Goal: Task Accomplishment & Management: Use online tool/utility

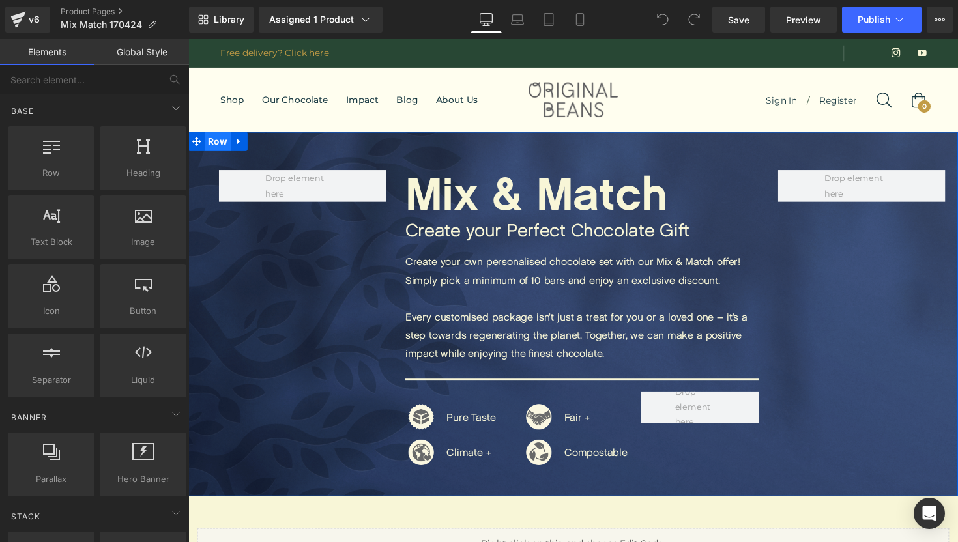
click at [224, 140] on span "Row" at bounding box center [218, 144] width 27 height 20
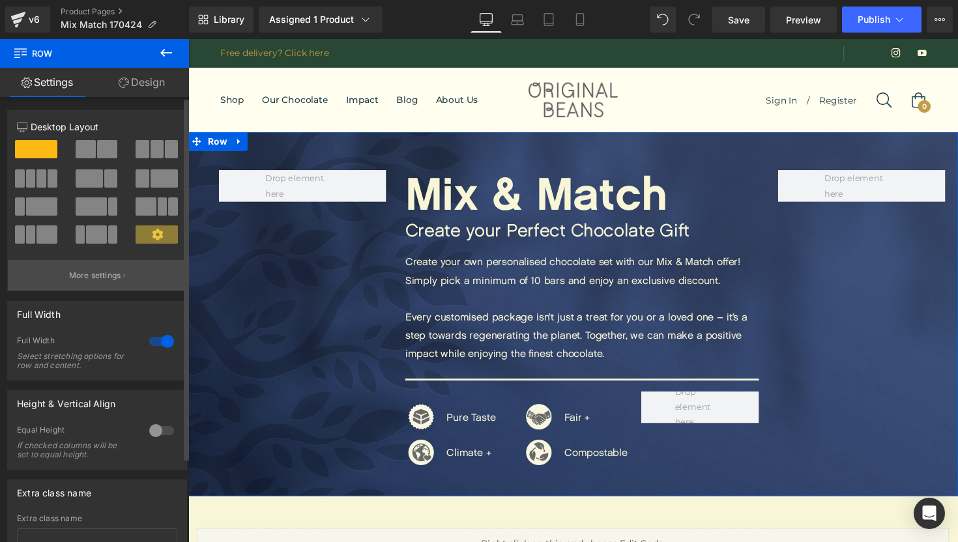
click at [89, 279] on p "More settings" at bounding box center [95, 276] width 52 height 12
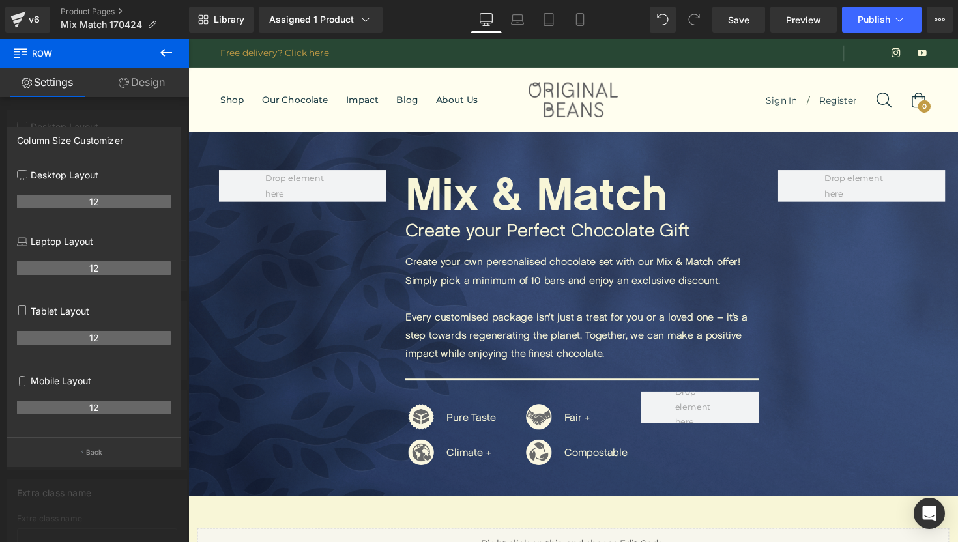
click at [155, 60] on button at bounding box center [166, 53] width 46 height 29
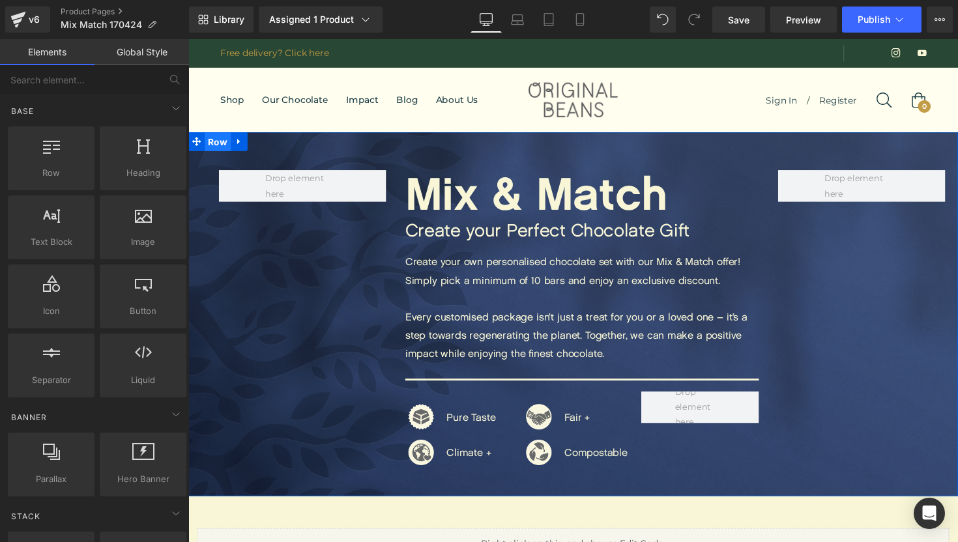
click at [224, 148] on span "Row" at bounding box center [218, 145] width 27 height 20
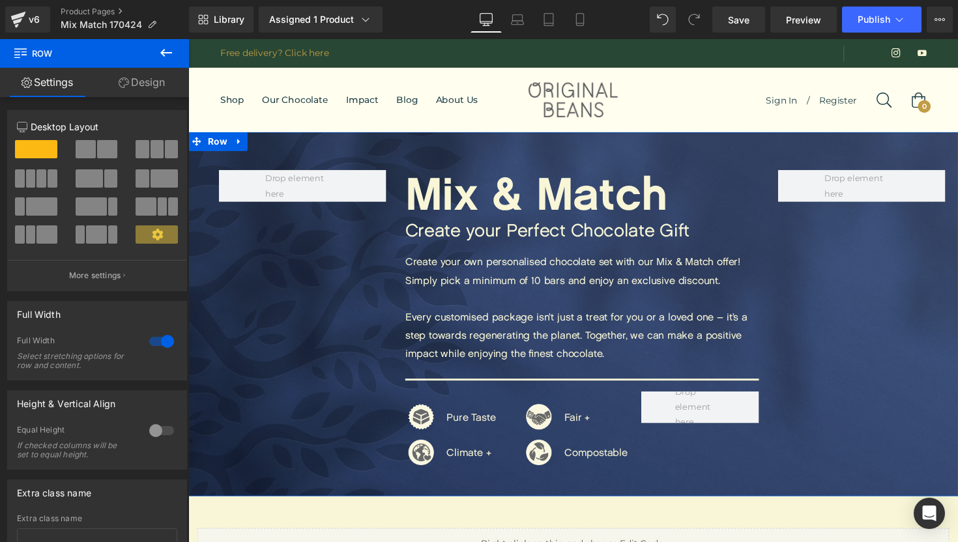
click at [145, 91] on link "Design" at bounding box center [142, 82] width 95 height 29
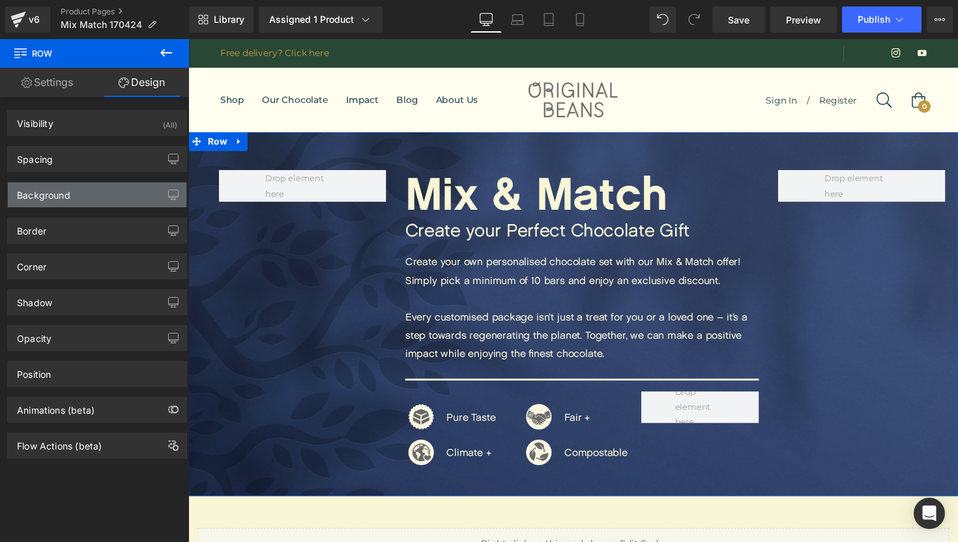
click at [125, 192] on div "Background" at bounding box center [97, 195] width 179 height 25
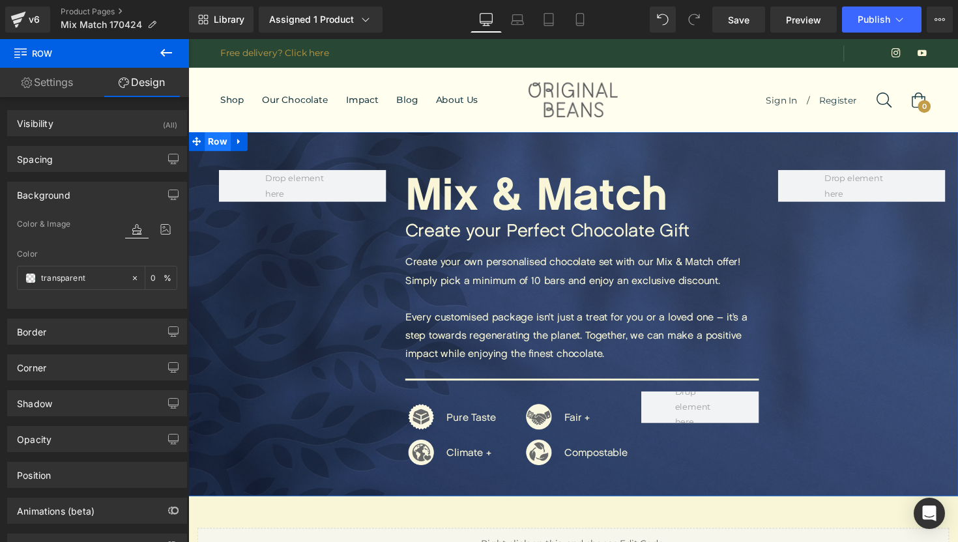
click at [224, 146] on span "Row" at bounding box center [218, 144] width 27 height 20
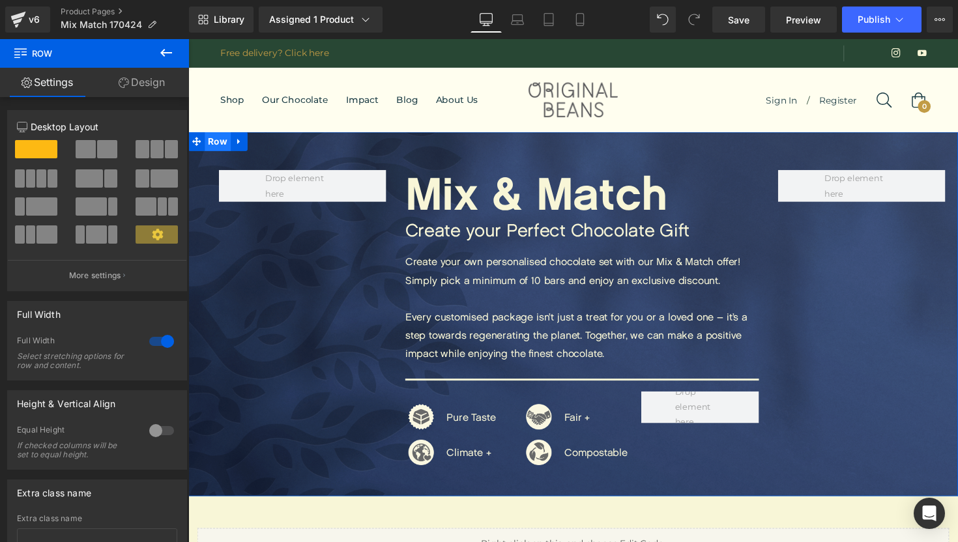
click at [217, 147] on span "Row" at bounding box center [218, 144] width 27 height 20
click at [219, 144] on span "Row" at bounding box center [218, 144] width 27 height 20
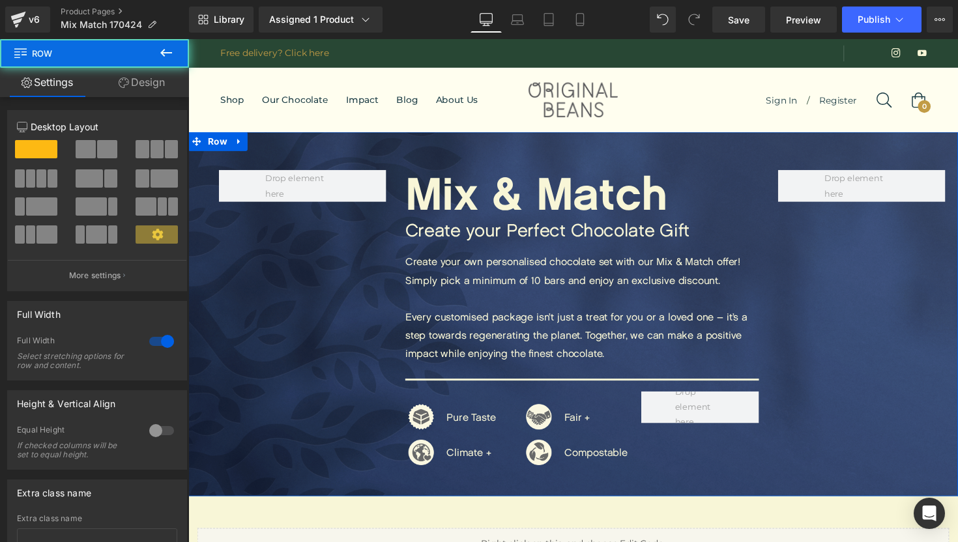
click at [97, 146] on span at bounding box center [107, 149] width 20 height 18
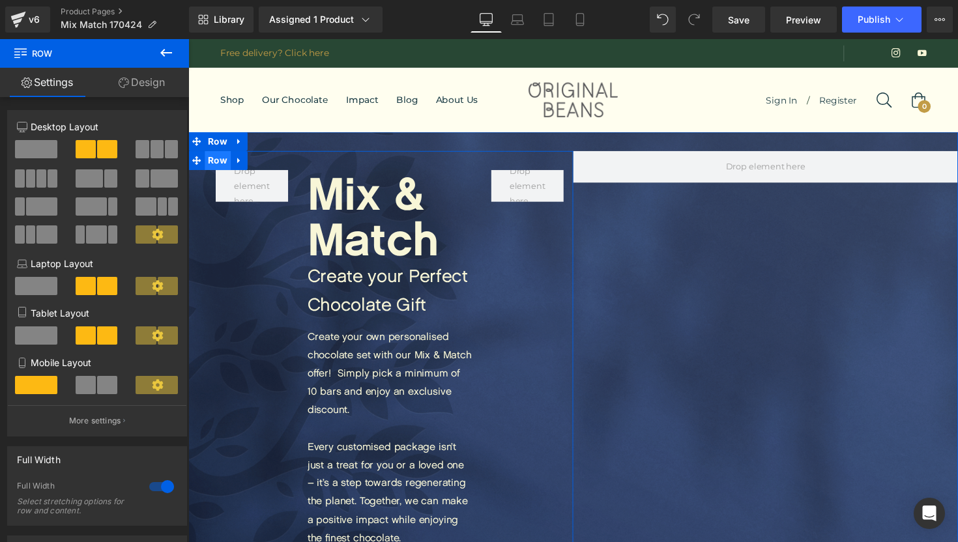
click at [218, 166] on span "Row" at bounding box center [218, 164] width 27 height 20
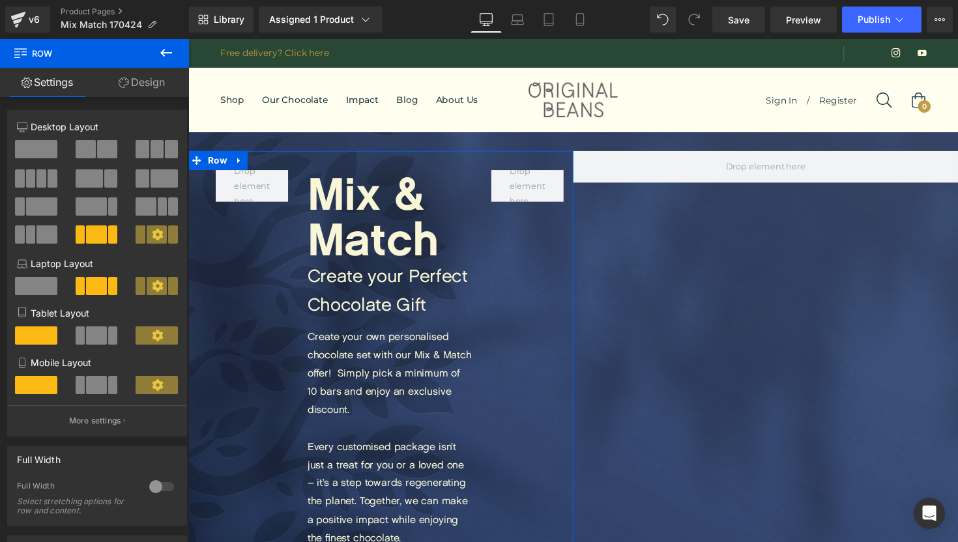
click at [52, 155] on span at bounding box center [36, 149] width 42 height 18
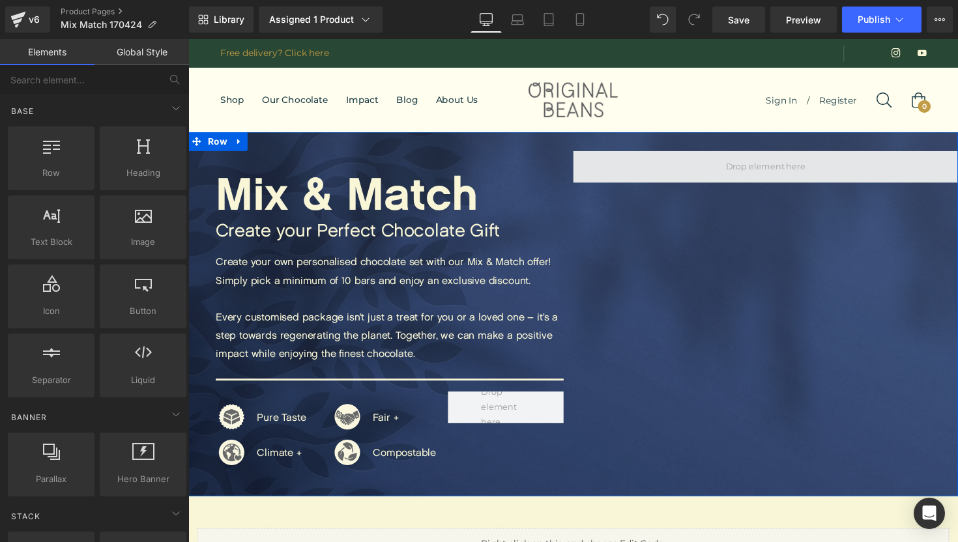
click at [764, 172] on span at bounding box center [780, 171] width 91 height 22
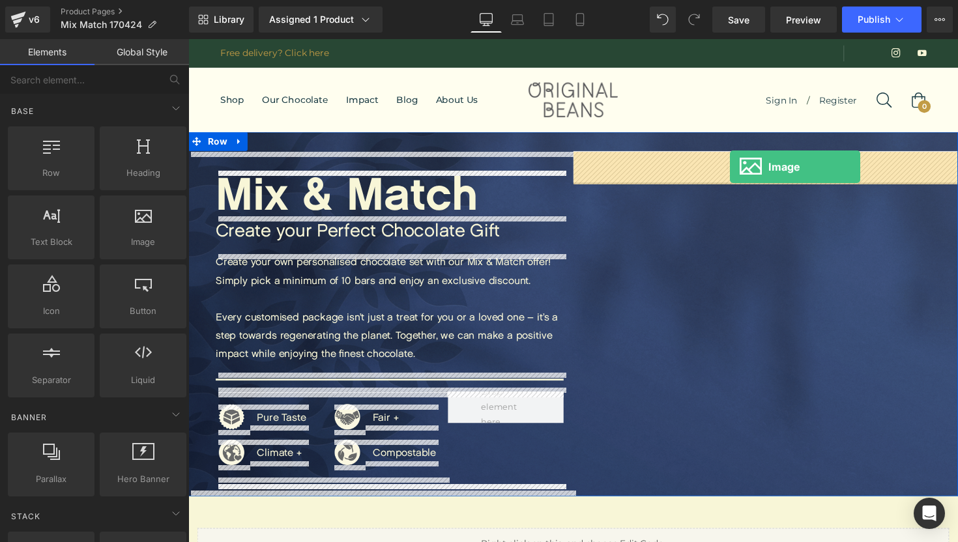
drag, startPoint x: 343, startPoint y: 268, endPoint x: 743, endPoint y: 170, distance: 412.1
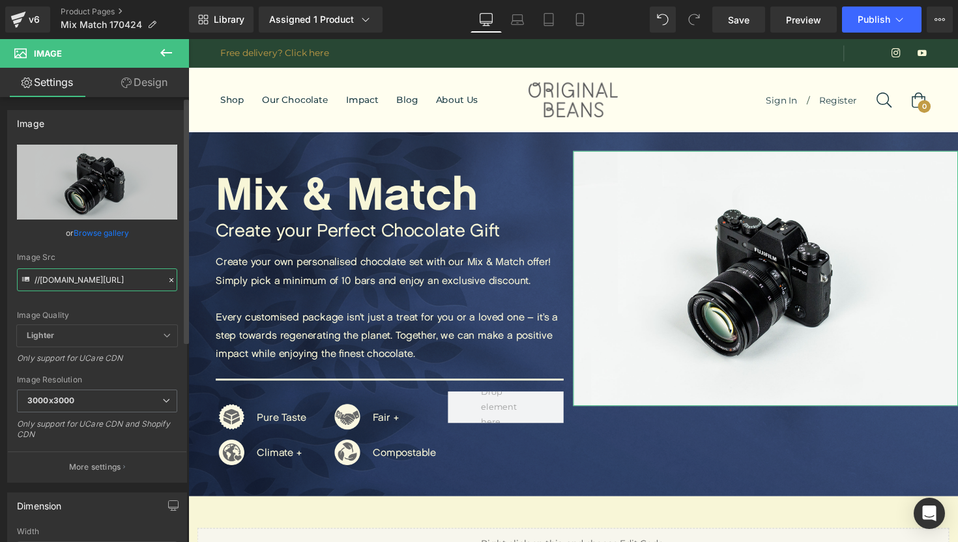
click at [97, 284] on input "//d1um8515vdn9kb.cloudfront.net/images/parallax.jpg" at bounding box center [97, 280] width 160 height 23
paste input "https://photos.smugmug.com/Public-pictures/Product-pictures/Marketingshots/All-…"
type input "https://photos.smugmug.com/Public-pictures/Product-pictures/Marketingshots/All-…"
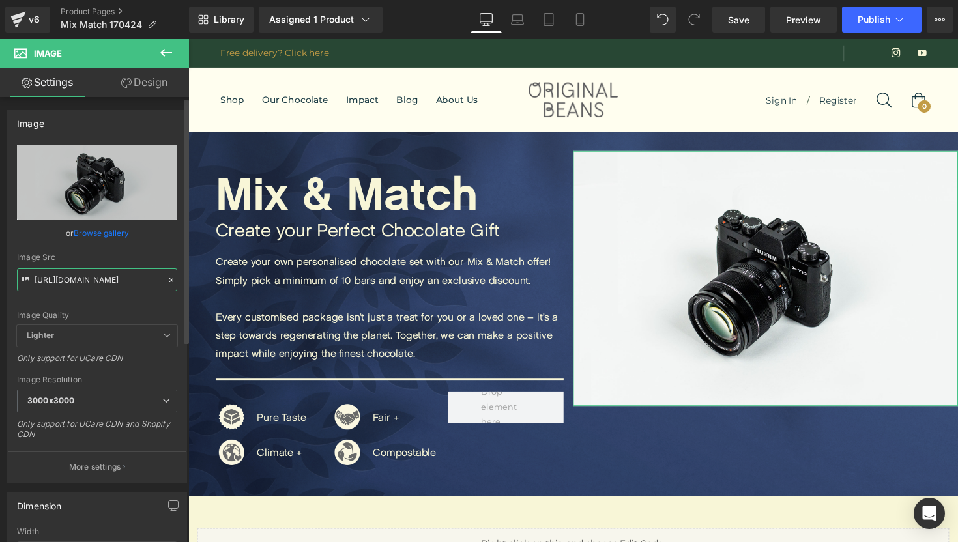
scroll to position [0, 760]
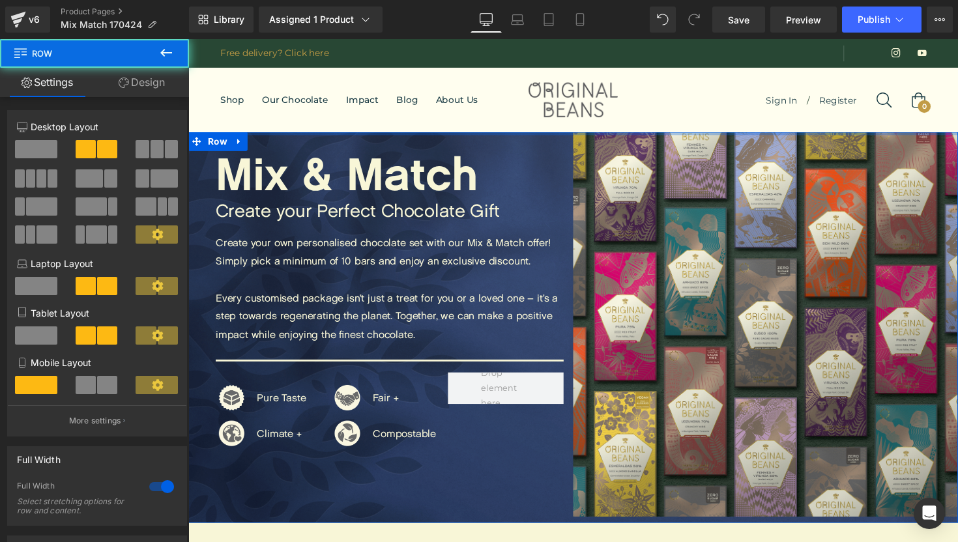
drag, startPoint x: 677, startPoint y: 145, endPoint x: 677, endPoint y: 123, distance: 22.2
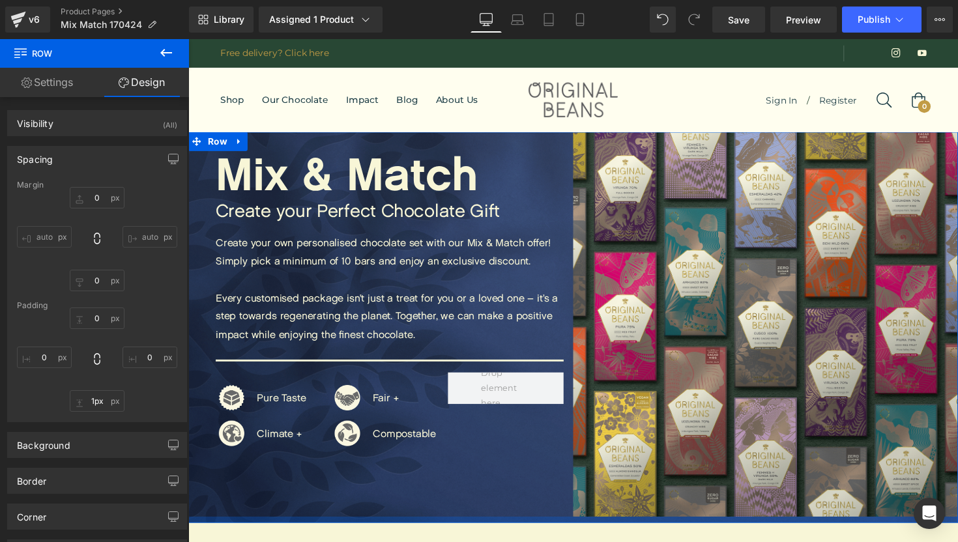
type input "0px"
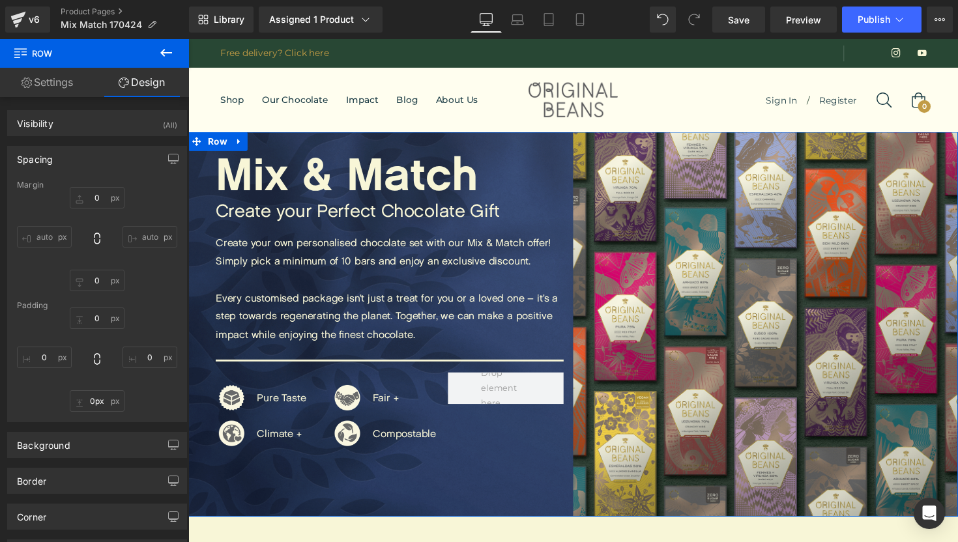
drag, startPoint x: 551, startPoint y: 533, endPoint x: 551, endPoint y: 523, distance: 10.4
click at [551, 523] on div "Mix & Match Heading Create your Perfect Chocolate Gift Text Block Create your o…" at bounding box center [582, 331] width 789 height 394
click at [222, 144] on span "Row" at bounding box center [218, 144] width 27 height 20
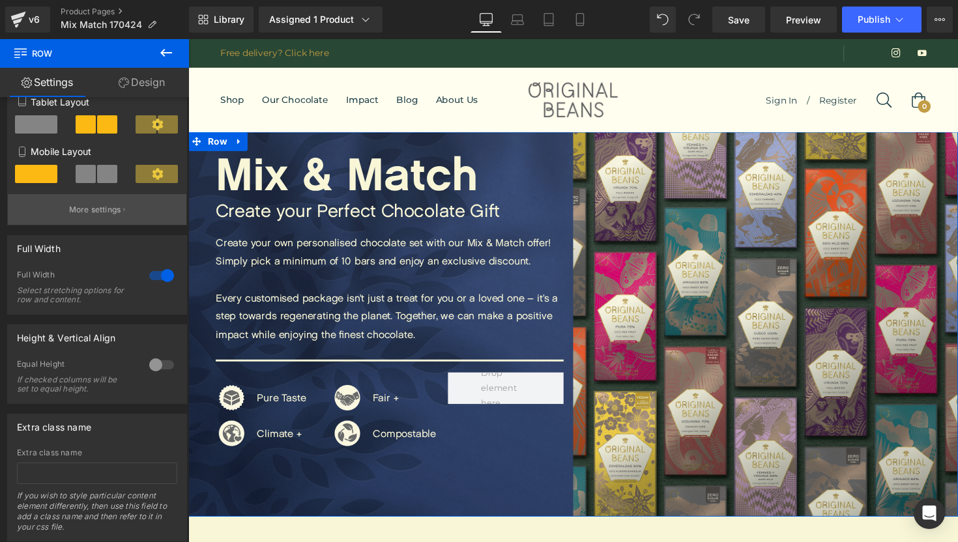
scroll to position [250, 0]
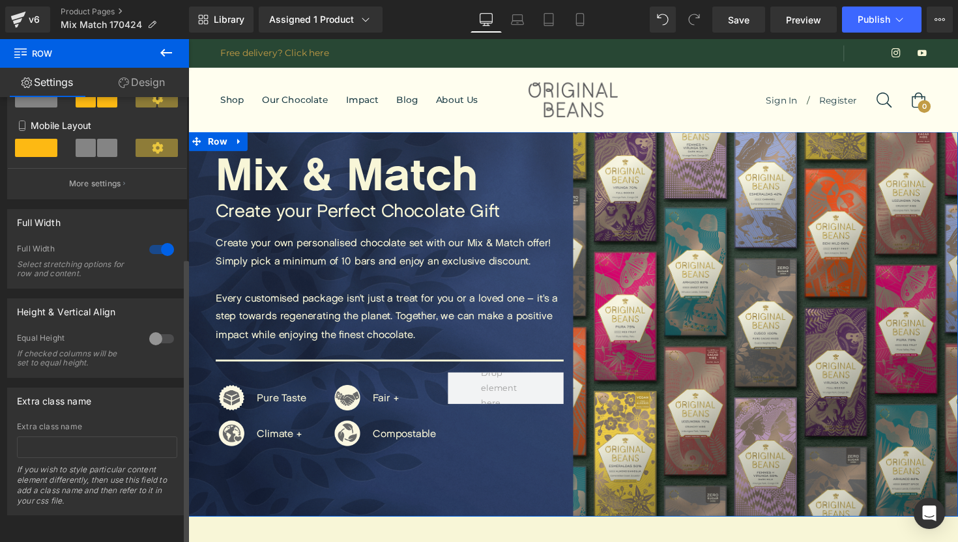
click at [161, 329] on div at bounding box center [161, 339] width 31 height 21
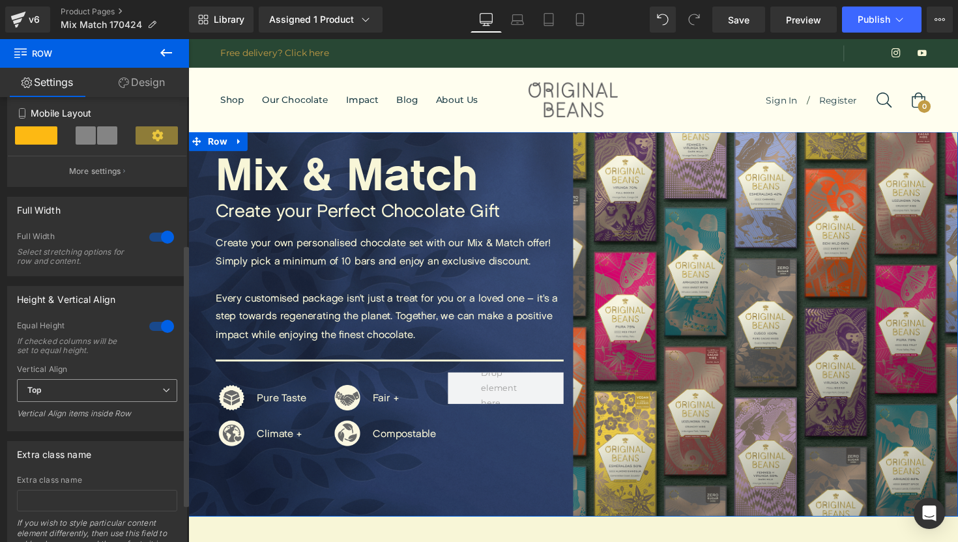
click at [142, 392] on span "Top" at bounding box center [97, 390] width 160 height 23
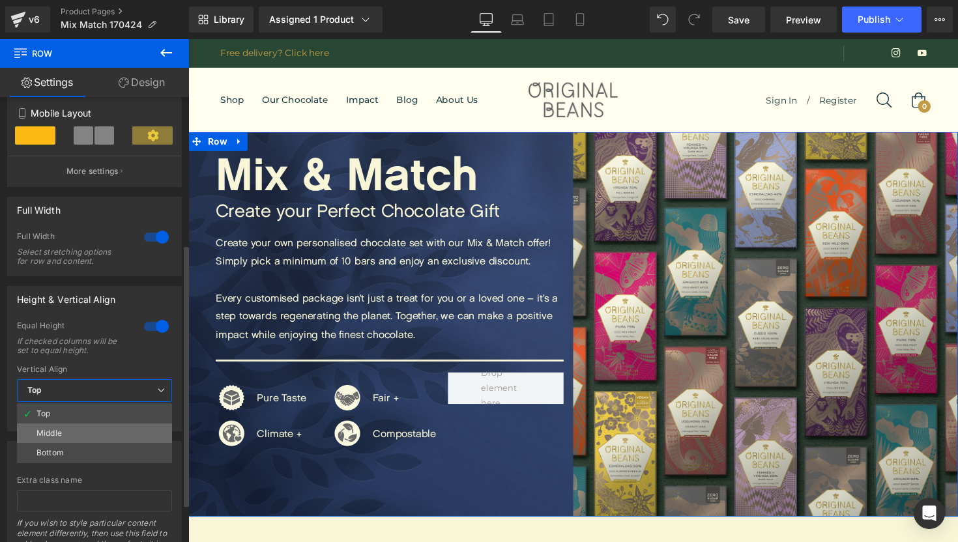
click at [136, 426] on li "Middle" at bounding box center [94, 434] width 155 height 20
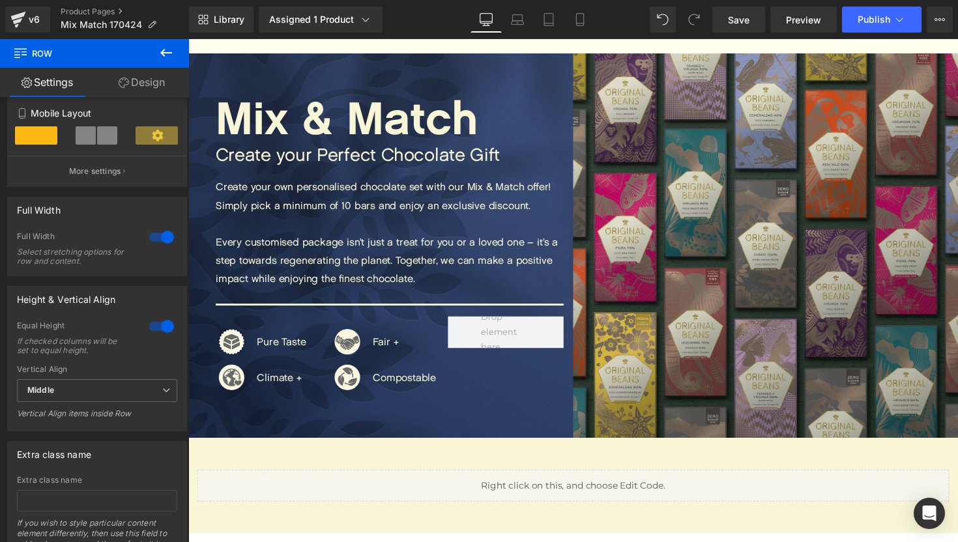
scroll to position [4, 0]
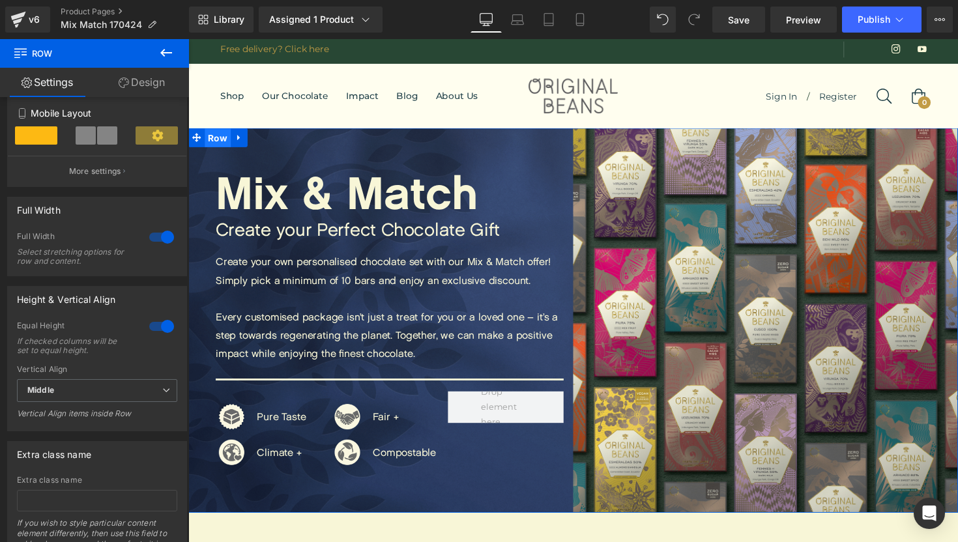
click at [216, 147] on span "Row" at bounding box center [218, 141] width 27 height 20
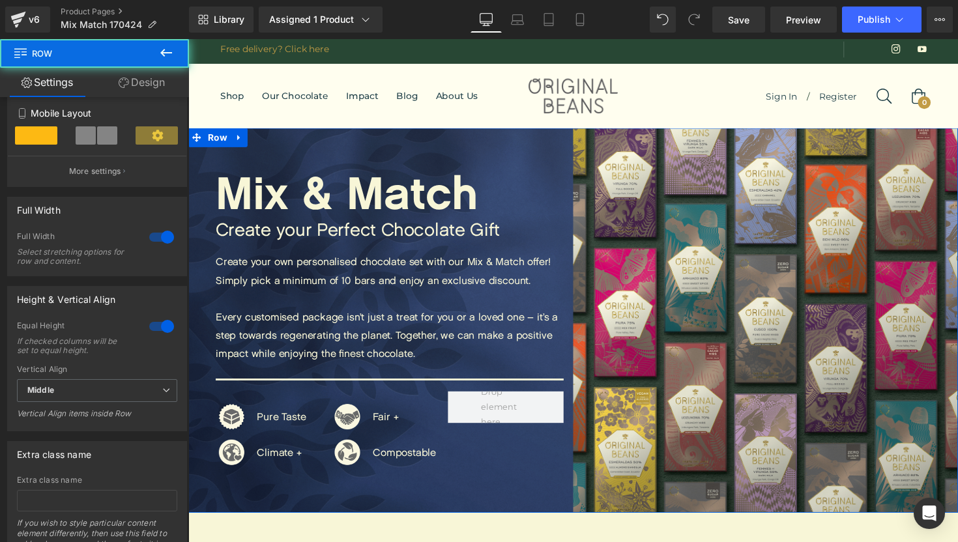
click at [141, 87] on link "Design" at bounding box center [142, 82] width 95 height 29
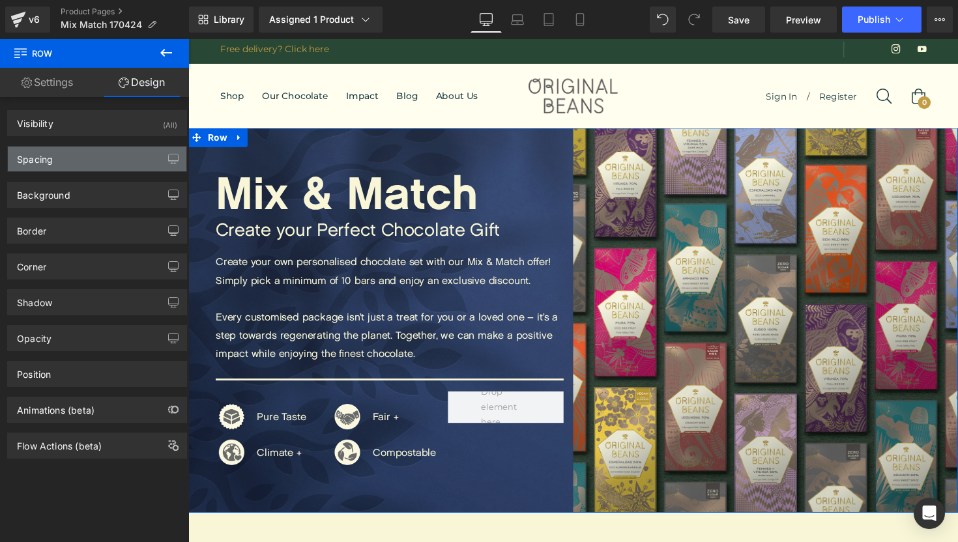
click at [117, 155] on div "Spacing" at bounding box center [97, 159] width 179 height 25
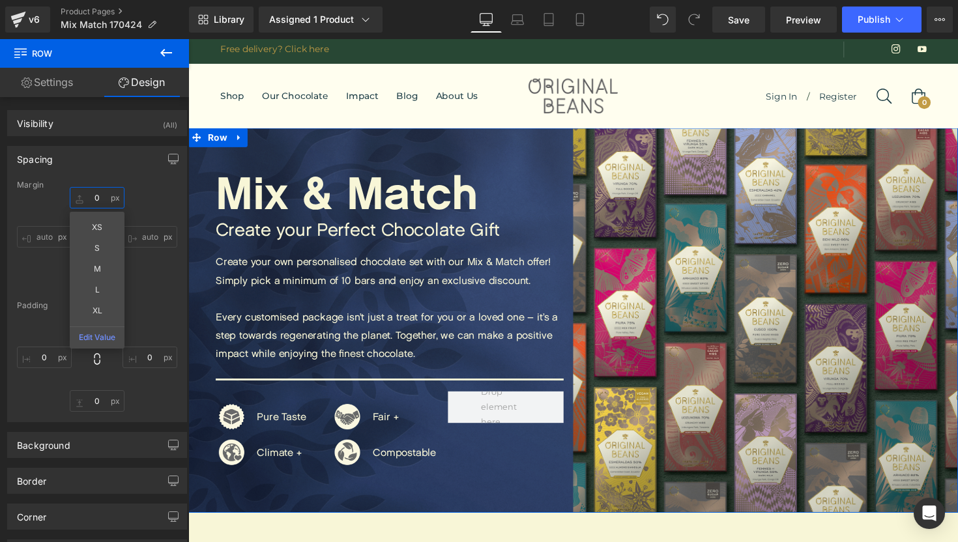
click at [98, 195] on input "0" at bounding box center [97, 198] width 55 height 22
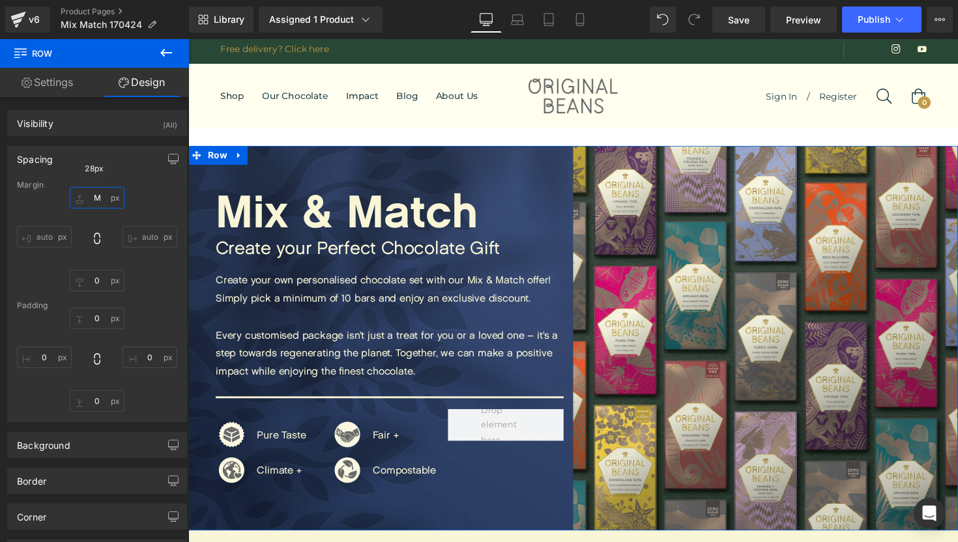
click at [105, 200] on input "M" at bounding box center [97, 198] width 55 height 22
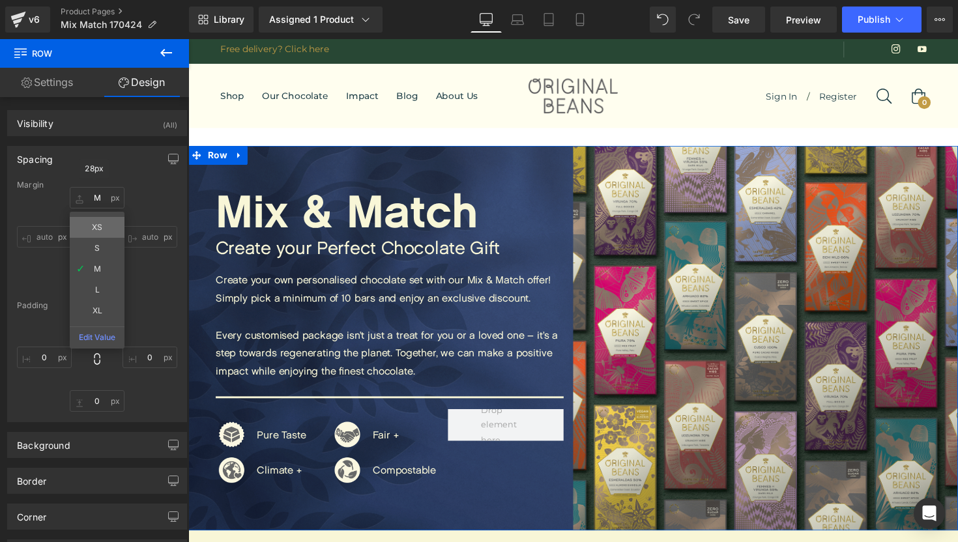
type input "XS"
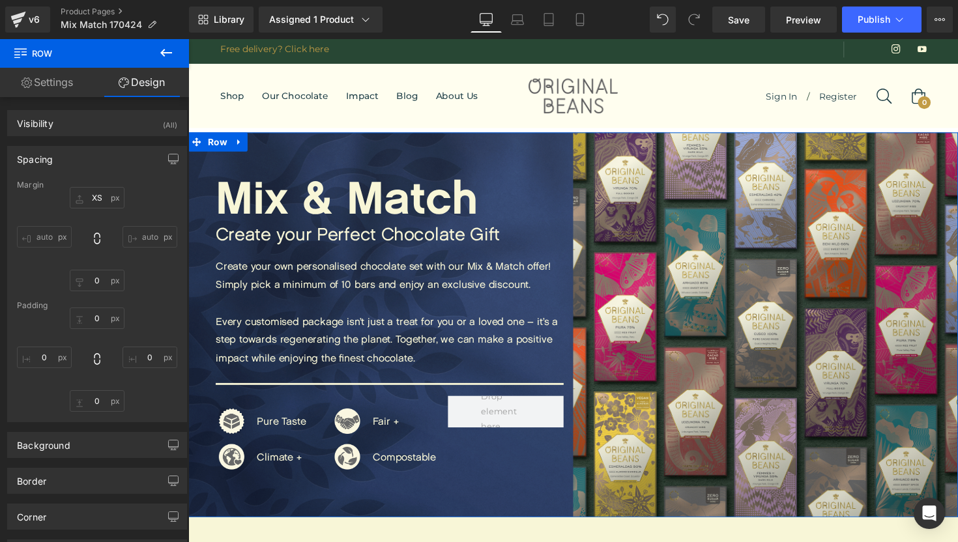
click at [149, 91] on link "Design" at bounding box center [142, 82] width 95 height 29
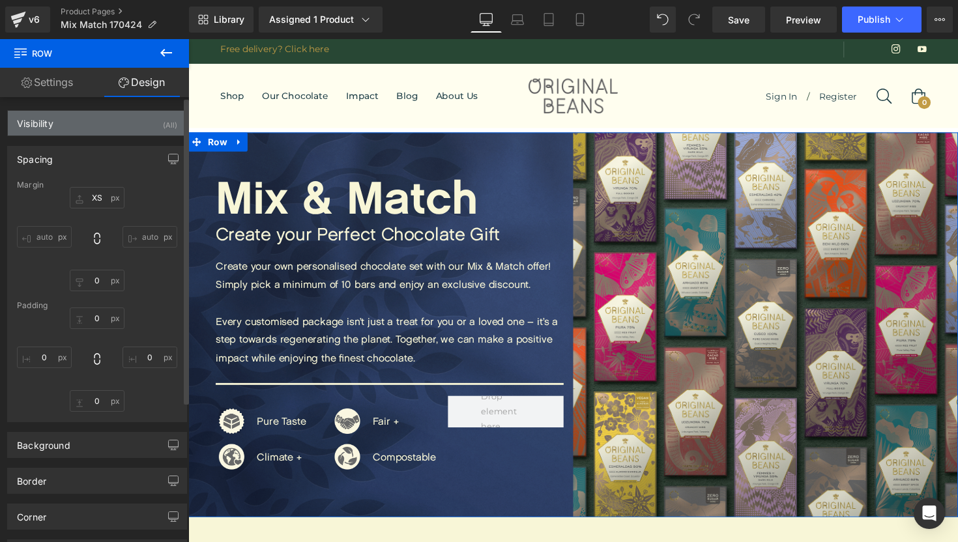
click at [39, 129] on div "Visibility (All)" at bounding box center [97, 123] width 179 height 25
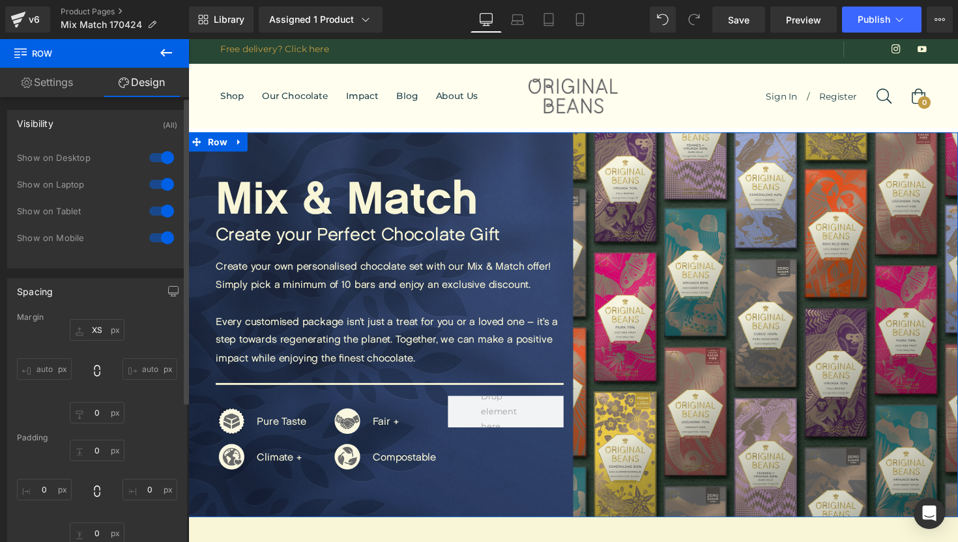
click at [39, 129] on div "Visibility (All)" at bounding box center [97, 123] width 179 height 25
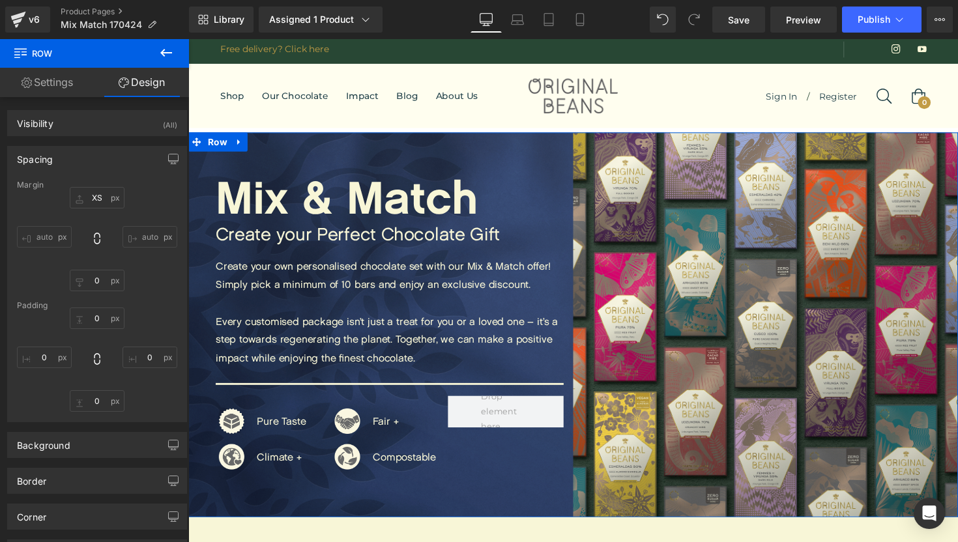
click at [36, 157] on div "Spacing" at bounding box center [35, 156] width 36 height 18
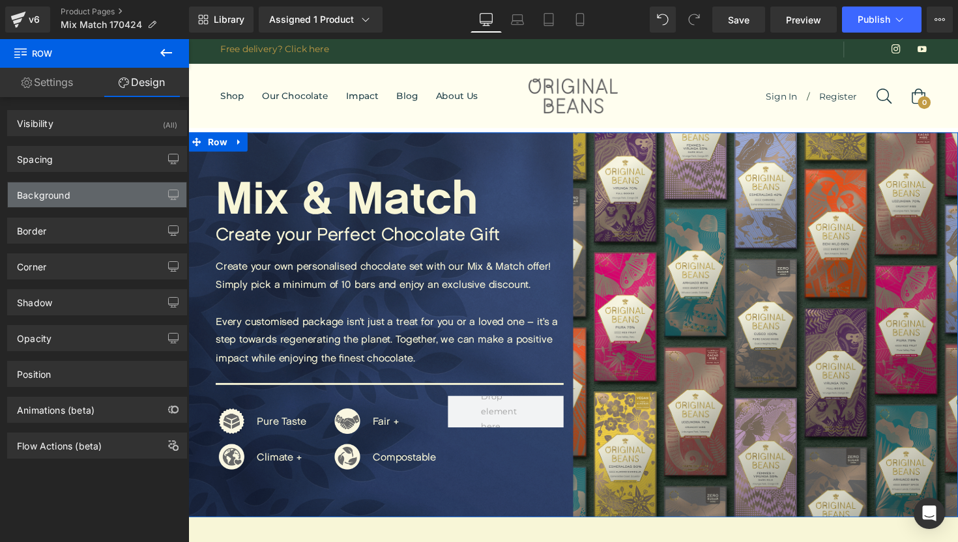
click at [67, 192] on div "Background" at bounding box center [43, 192] width 53 height 18
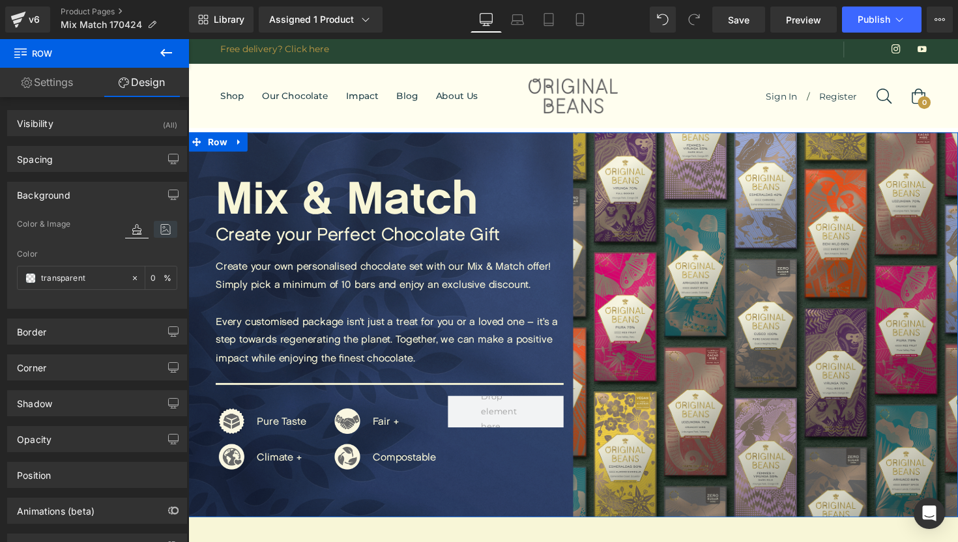
click at [166, 221] on icon at bounding box center [165, 229] width 23 height 17
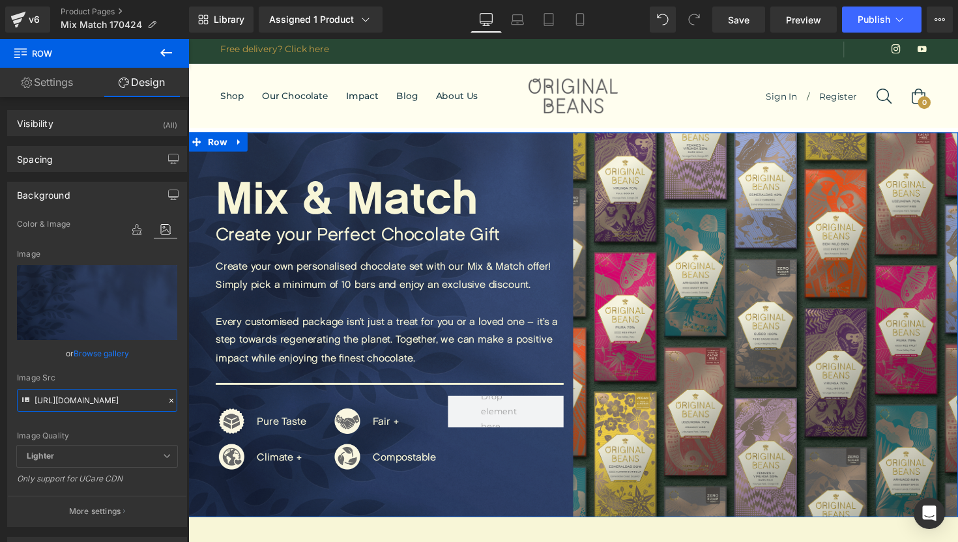
click at [108, 405] on input "https://photos.smugmug.com/Private-pictures/Webshop-Selection-/n-zNtkKc/Product…" at bounding box center [97, 400] width 160 height 23
paste input "GsKXgjr/0/K63dzLQg2W5FLWCMXJHX4nnFrpdnpQR7KM4GzRR2C/X3/Hero-Background-Virunga"
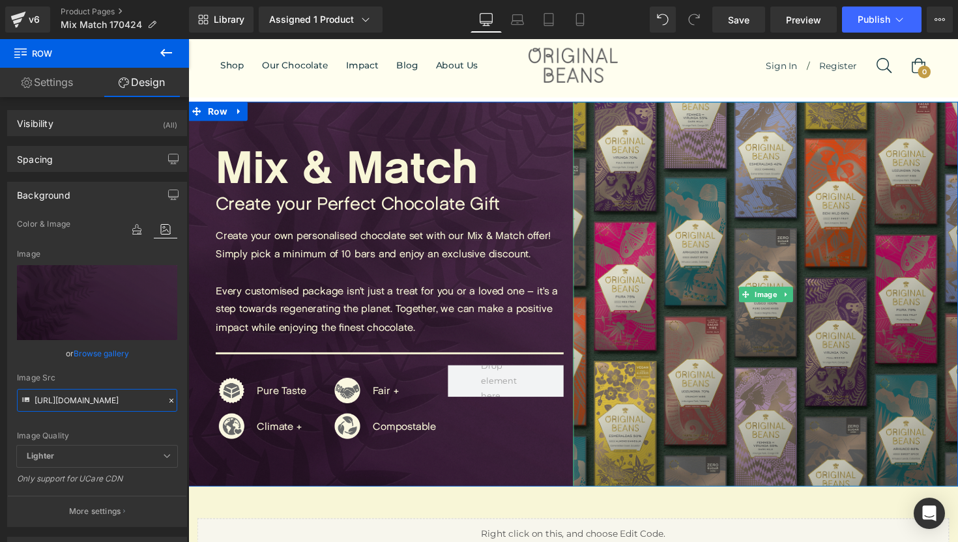
scroll to position [37, 0]
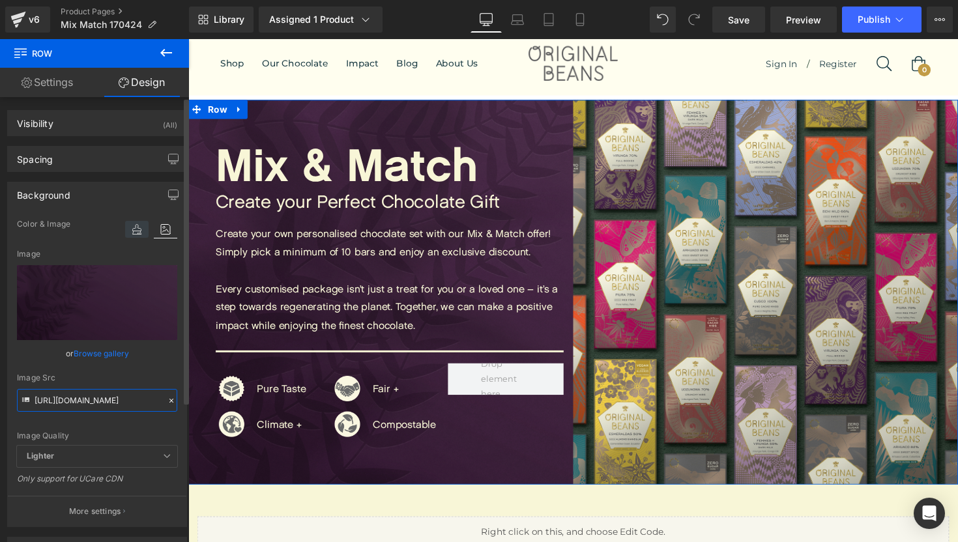
type input "https://photos.smugmug.com/Private-pictures/Webshop-Selection-/n-zNtkKc/Product…"
click at [133, 237] on icon at bounding box center [136, 229] width 23 height 17
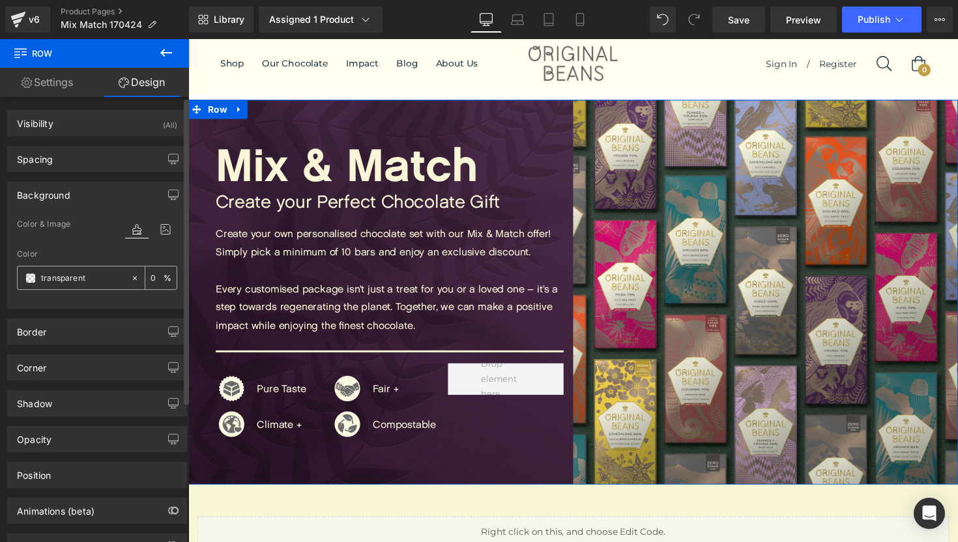
click at [77, 278] on input "transparent" at bounding box center [82, 278] width 83 height 14
click at [32, 280] on span at bounding box center [30, 278] width 10 height 10
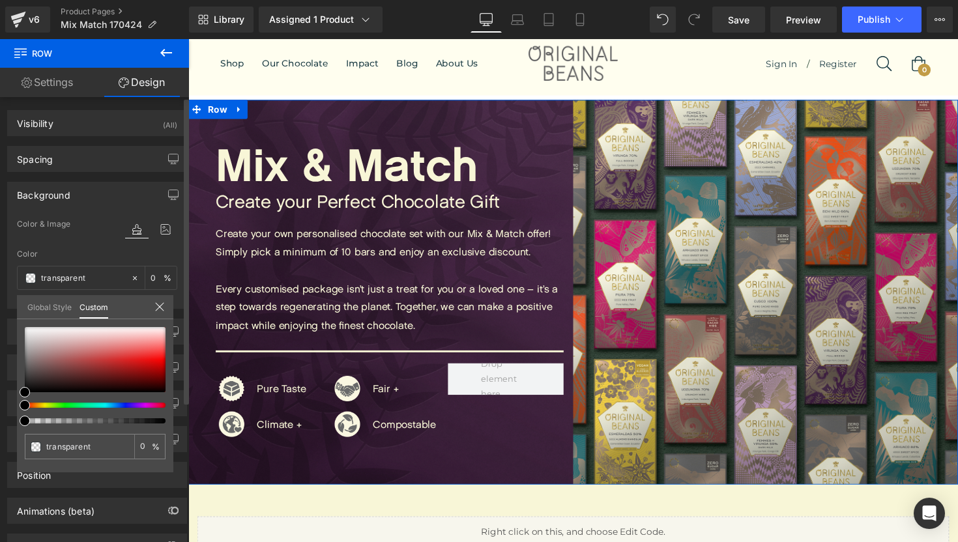
click at [53, 306] on link "Global Style" at bounding box center [49, 306] width 44 height 22
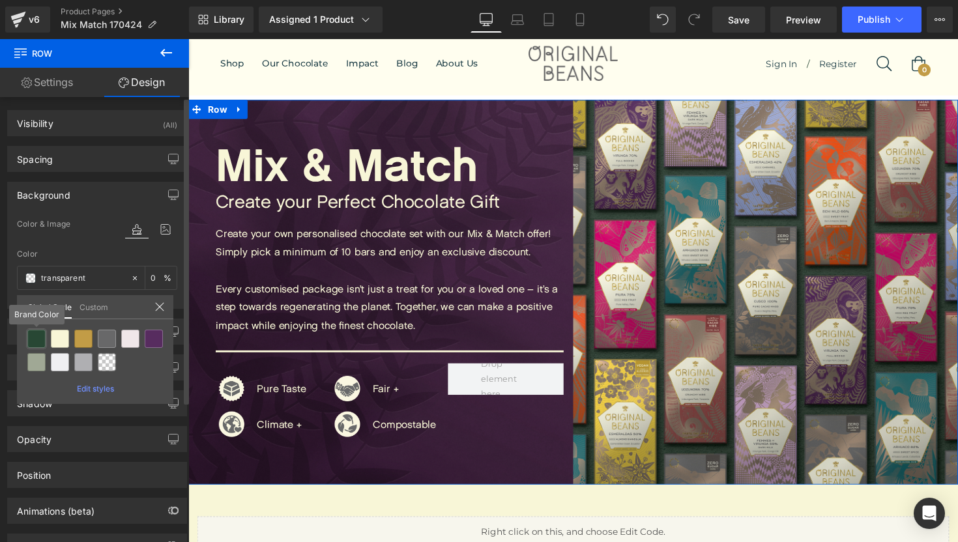
click at [41, 342] on div at bounding box center [36, 339] width 18 height 18
type input "Brand Color"
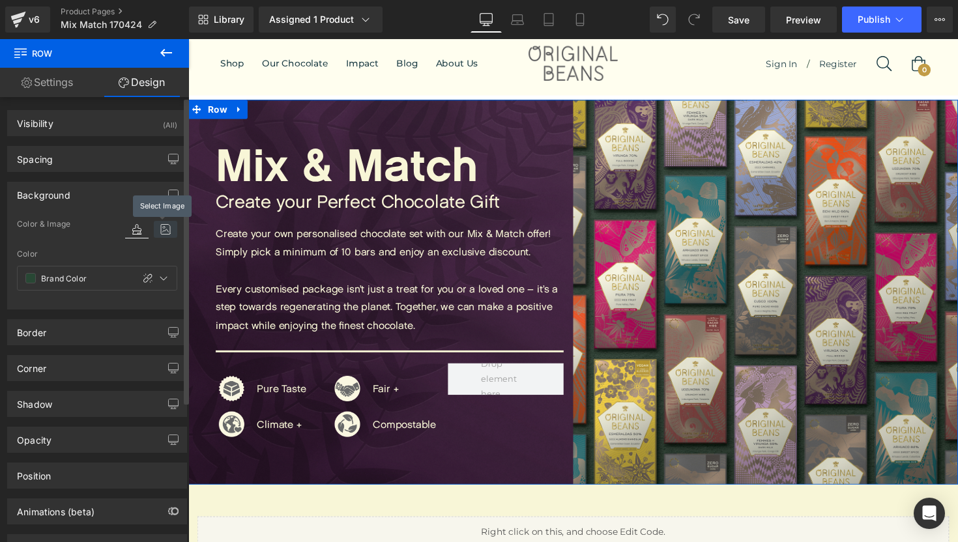
click at [163, 233] on icon at bounding box center [165, 229] width 23 height 17
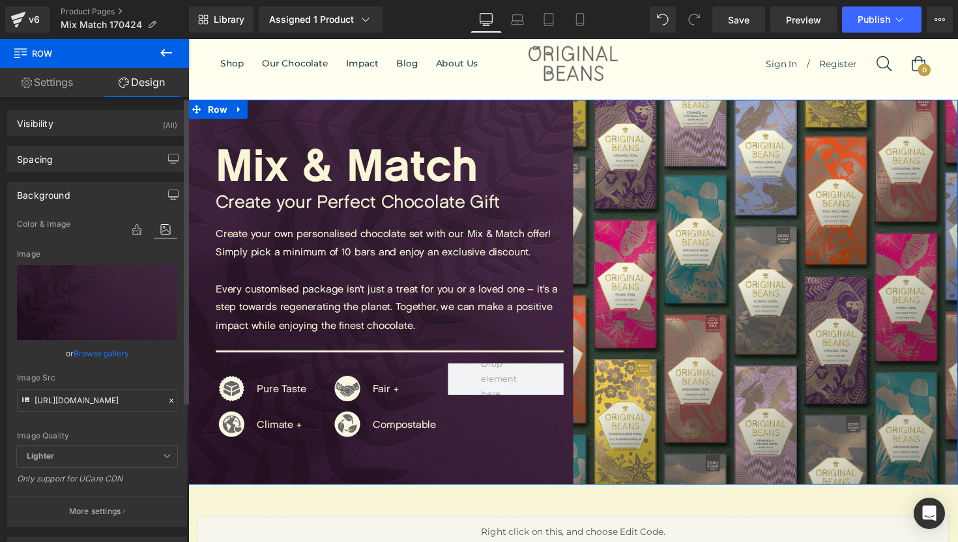
click at [170, 400] on icon at bounding box center [172, 401] width 4 height 4
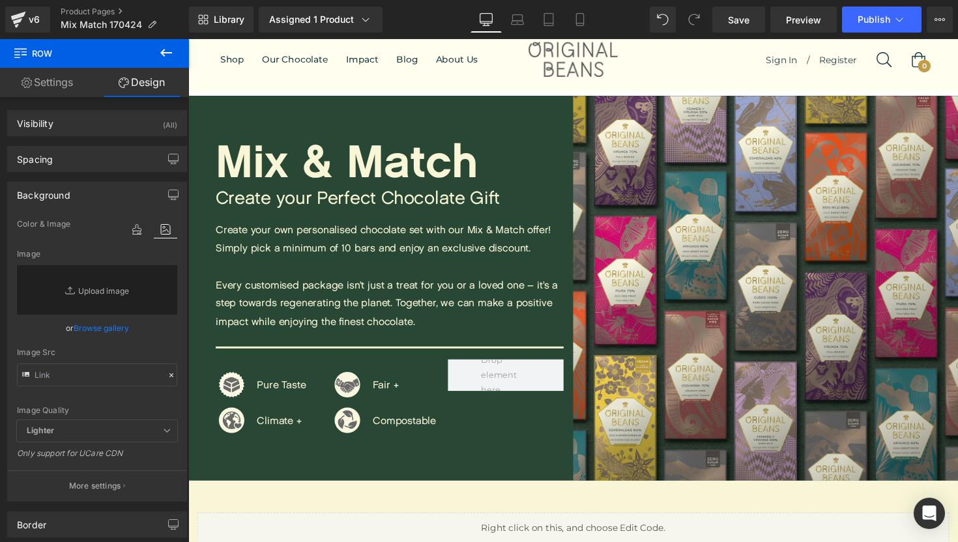
scroll to position [29, 0]
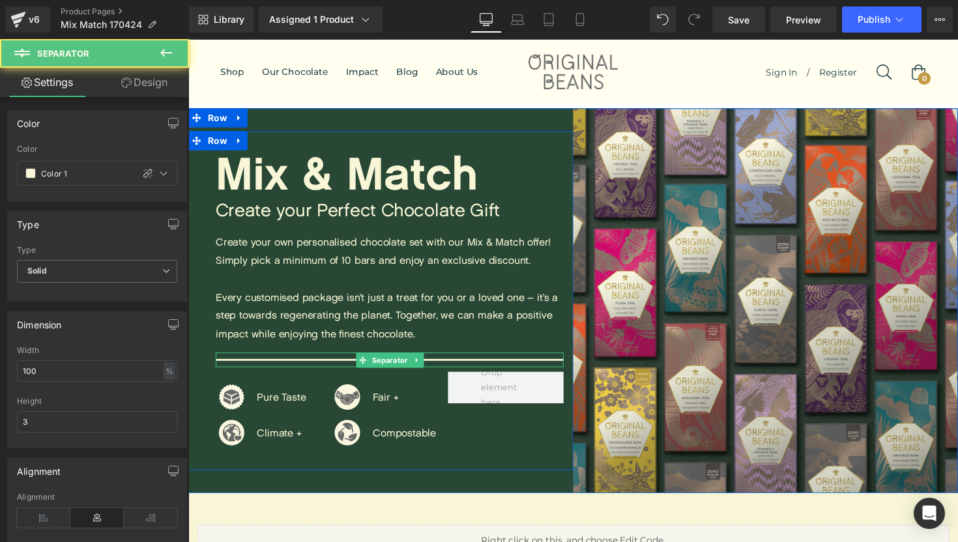
click at [439, 366] on div at bounding box center [394, 368] width 357 height 15
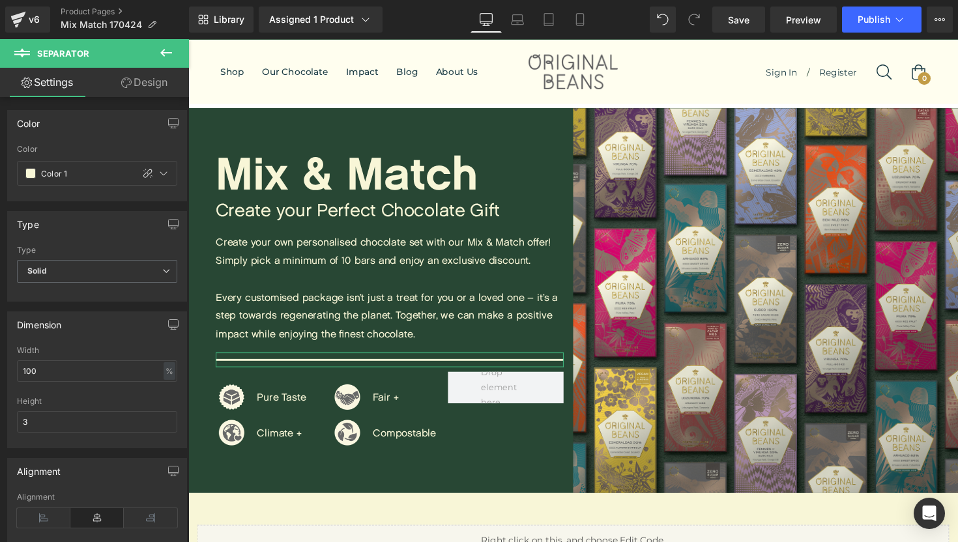
click at [73, 406] on div "Height" at bounding box center [97, 401] width 160 height 9
click at [68, 419] on input "3" at bounding box center [97, 422] width 160 height 22
type input "2"
type input "1"
type input "2"
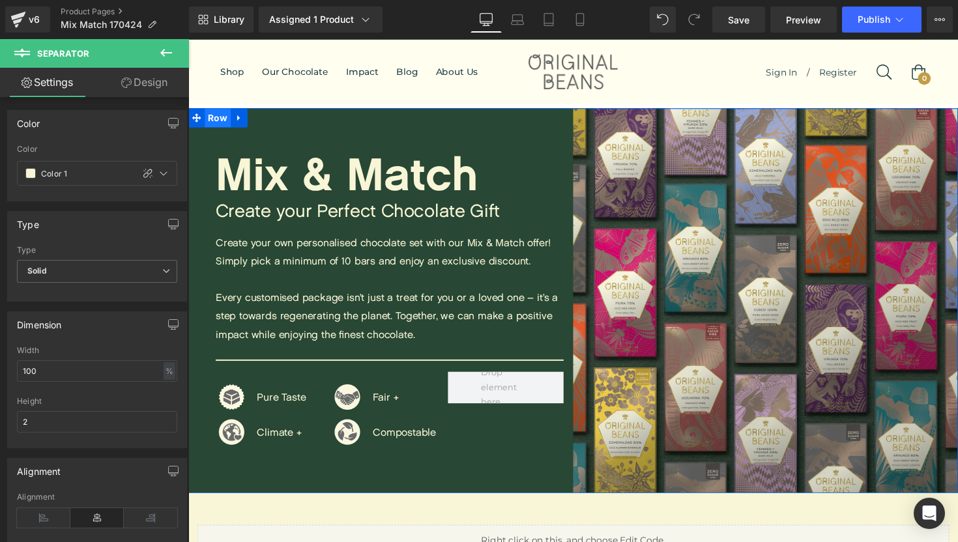
click at [220, 126] on span "Row" at bounding box center [218, 120] width 27 height 20
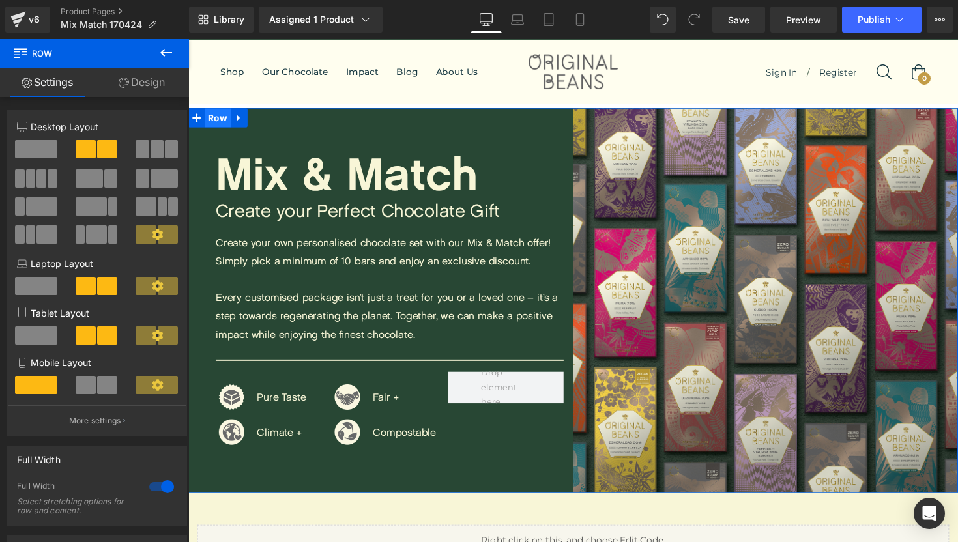
click at [218, 117] on span "Row" at bounding box center [218, 120] width 27 height 20
click at [150, 83] on link "Design" at bounding box center [142, 82] width 95 height 29
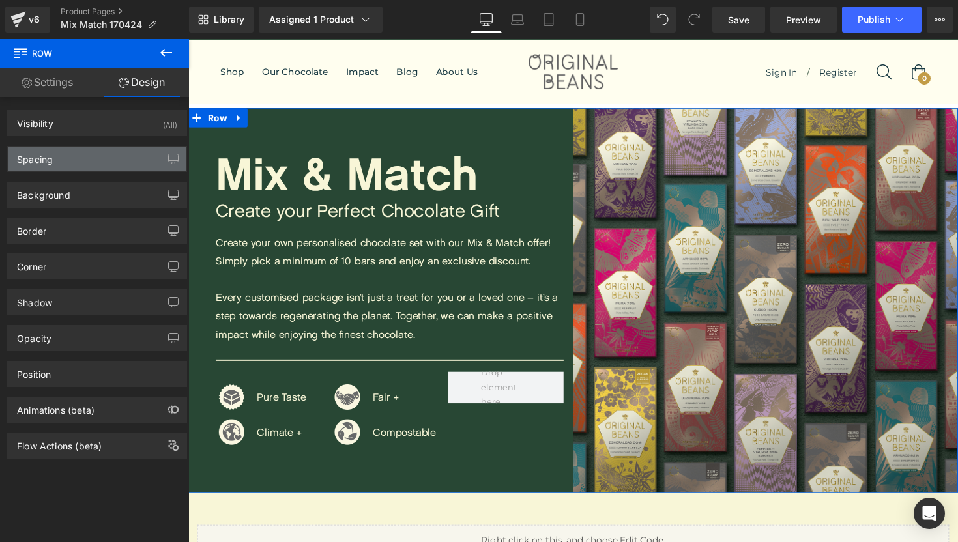
click at [138, 158] on div "Spacing" at bounding box center [97, 159] width 179 height 25
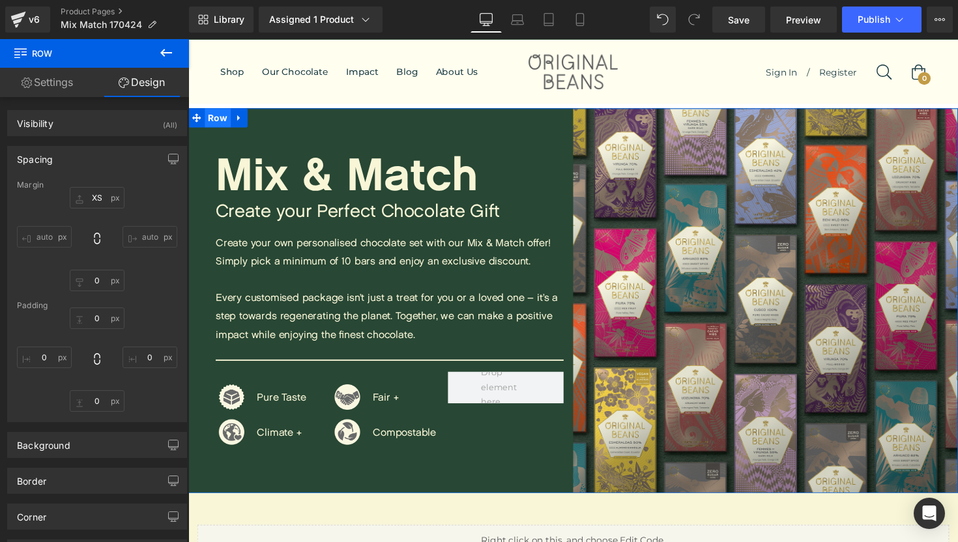
click at [218, 123] on span "Row" at bounding box center [218, 120] width 27 height 20
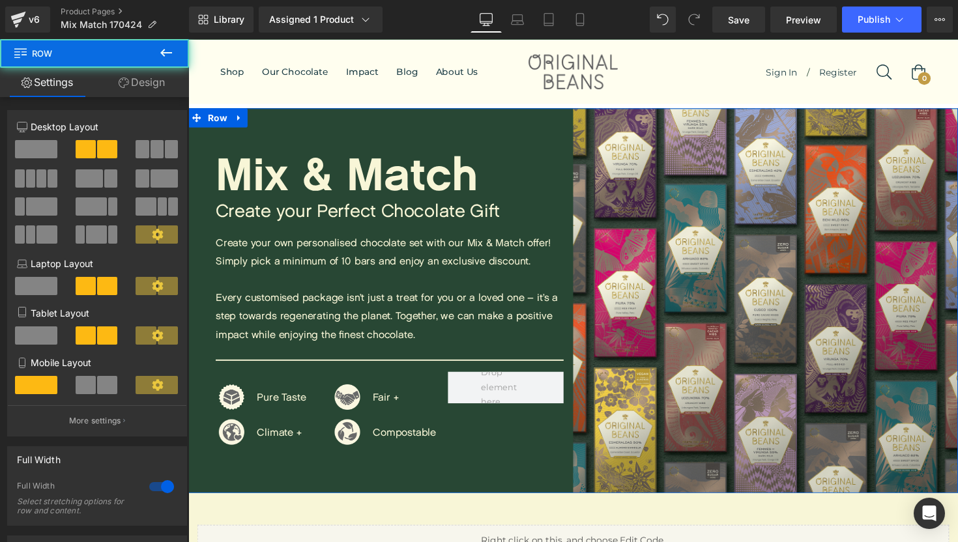
click at [169, 88] on link "Design" at bounding box center [142, 82] width 95 height 29
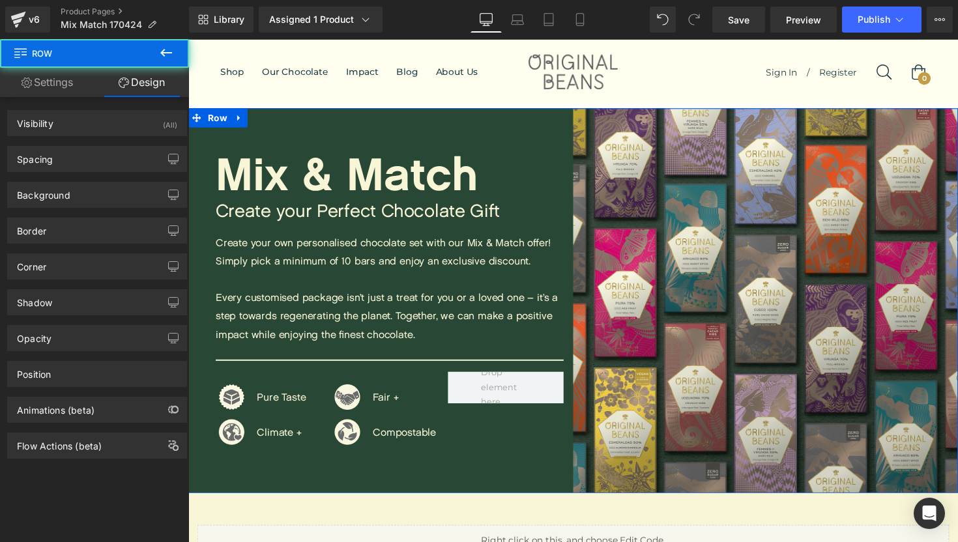
type input "Brand Color"
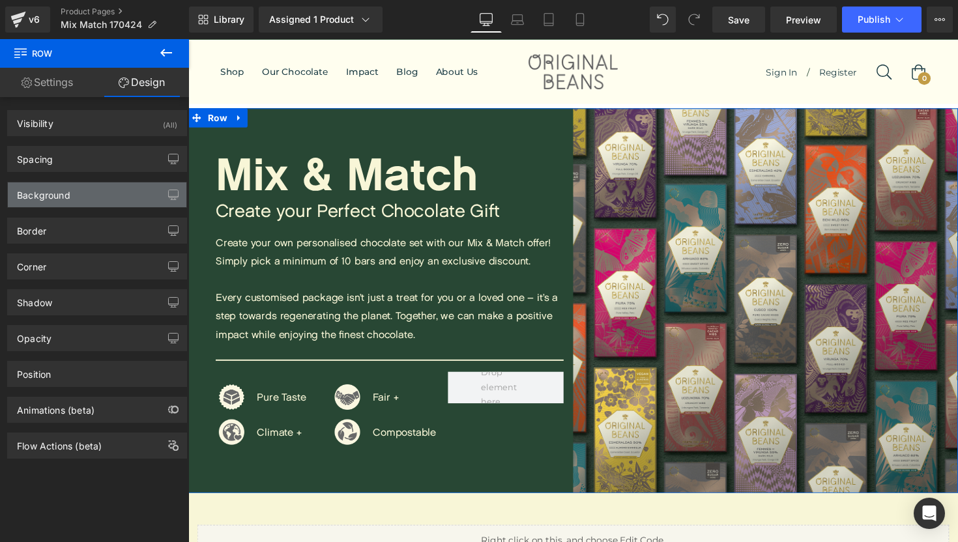
click at [99, 194] on div "Background" at bounding box center [97, 195] width 179 height 25
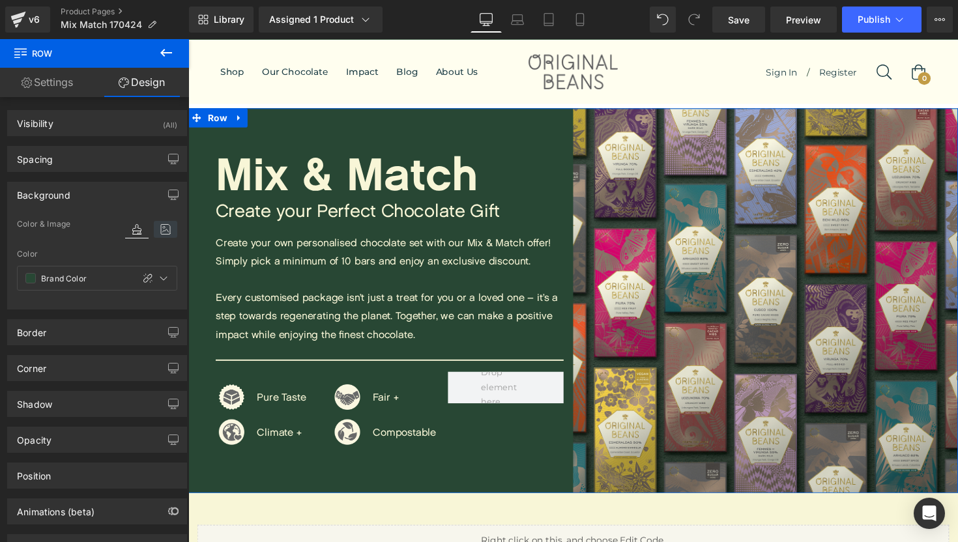
click at [162, 230] on icon at bounding box center [165, 229] width 23 height 17
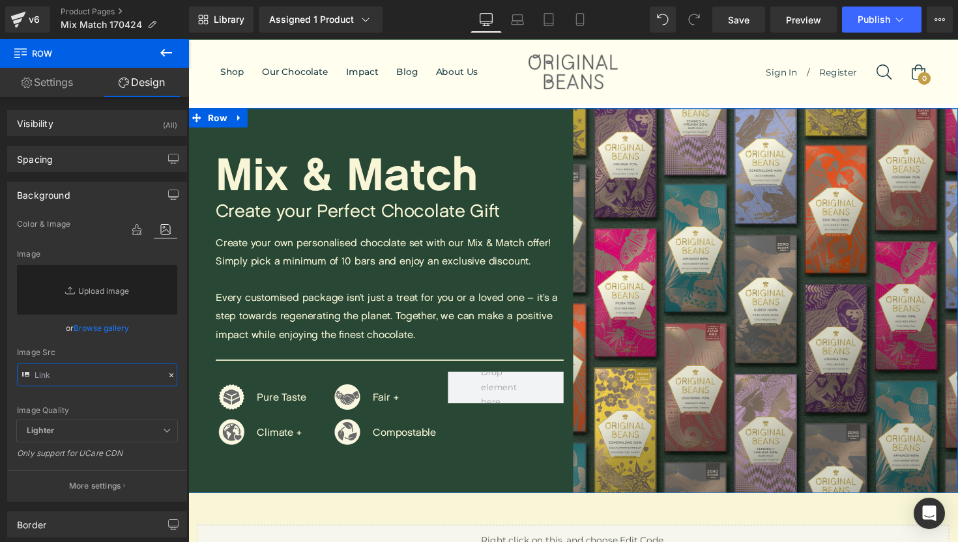
click at [111, 379] on input "text" at bounding box center [97, 375] width 160 height 23
paste input "https://photos.smugmug.com/Private-pictures/Webshop-Selection-/n-zNtkKc/FOODPRI…"
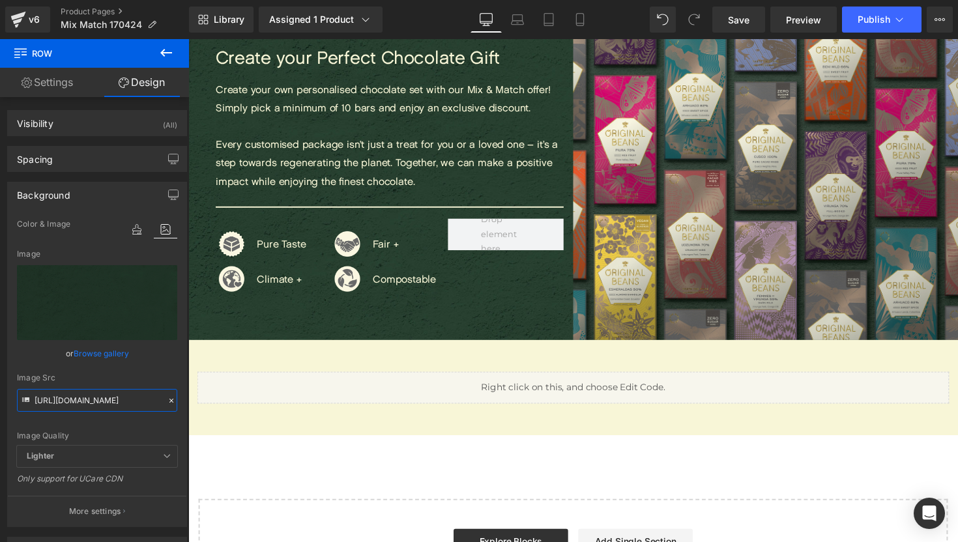
scroll to position [0, 0]
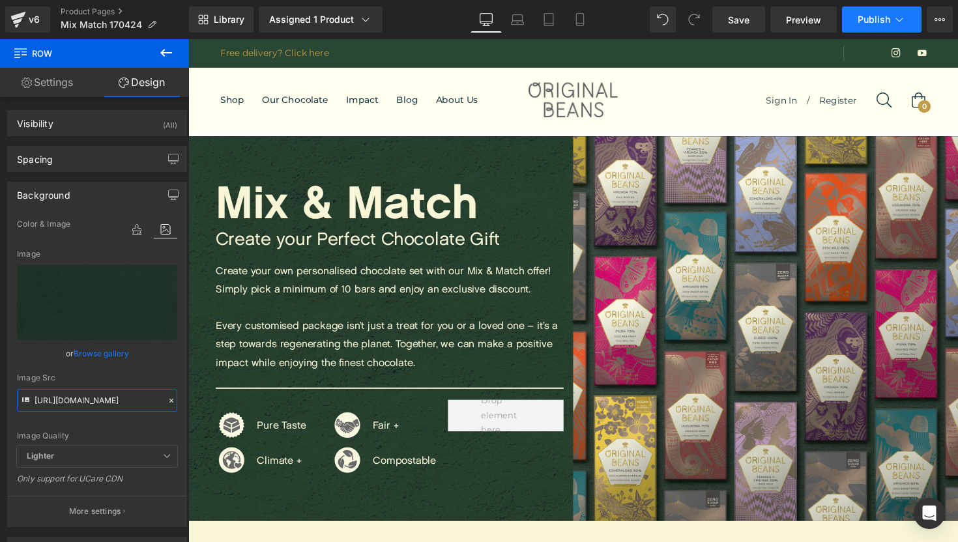
type input "https://photos.smugmug.com/Private-pictures/Webshop-Selection-/n-zNtkKc/FOODPRI…"
click at [870, 18] on span "Publish" at bounding box center [874, 19] width 33 height 10
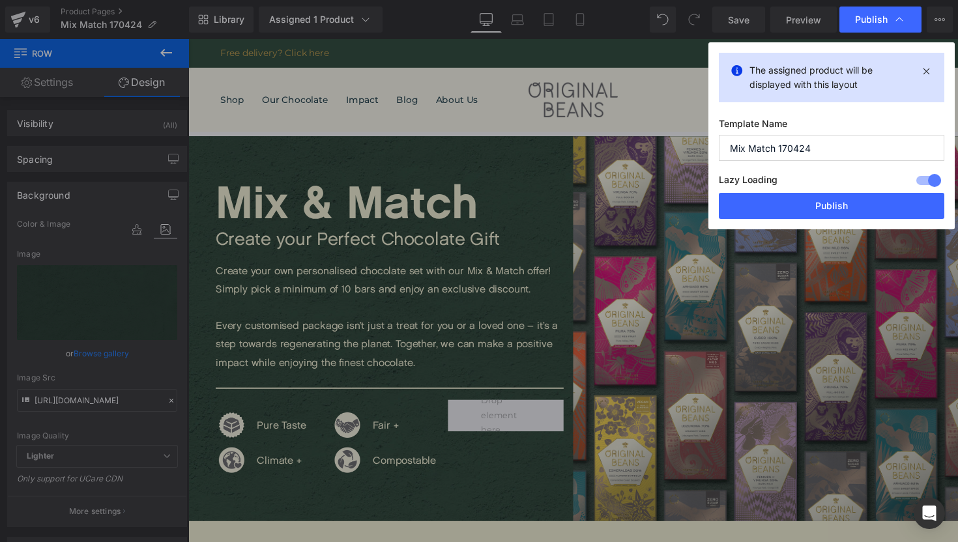
click at [786, 148] on input "Mix Match 170424" at bounding box center [832, 148] width 226 height 26
type input "Mix Match 250925"
click at [848, 200] on button "Publish" at bounding box center [832, 206] width 226 height 26
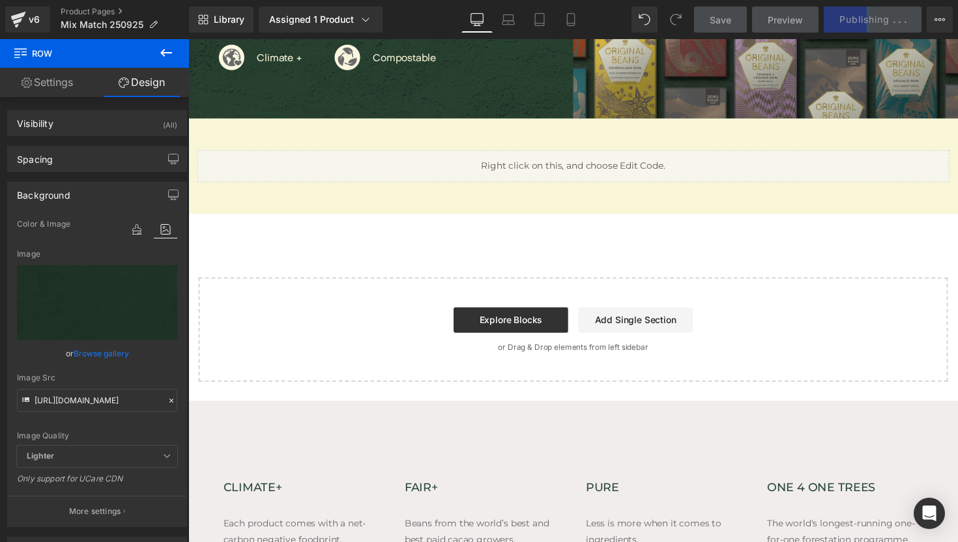
scroll to position [440, 0]
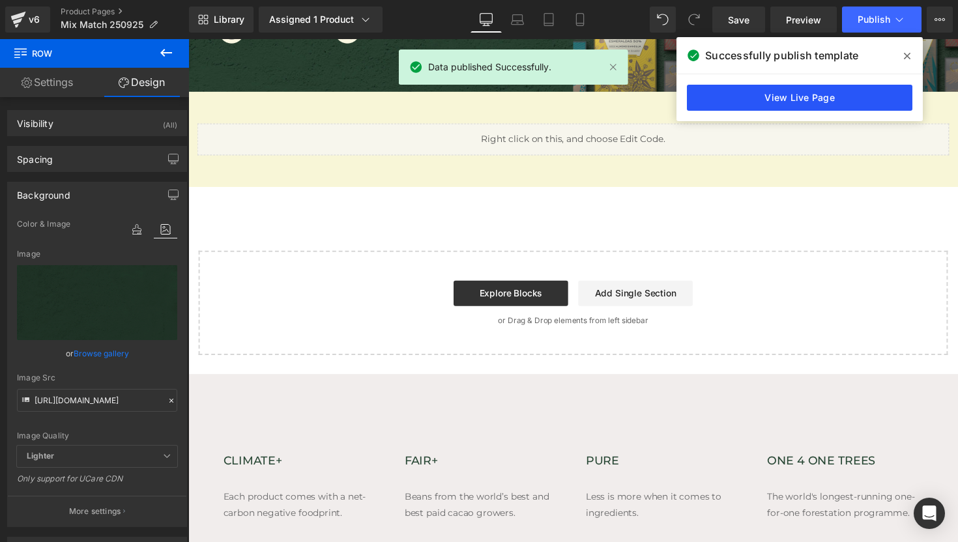
click at [847, 95] on link "View Live Page" at bounding box center [800, 98] width 226 height 26
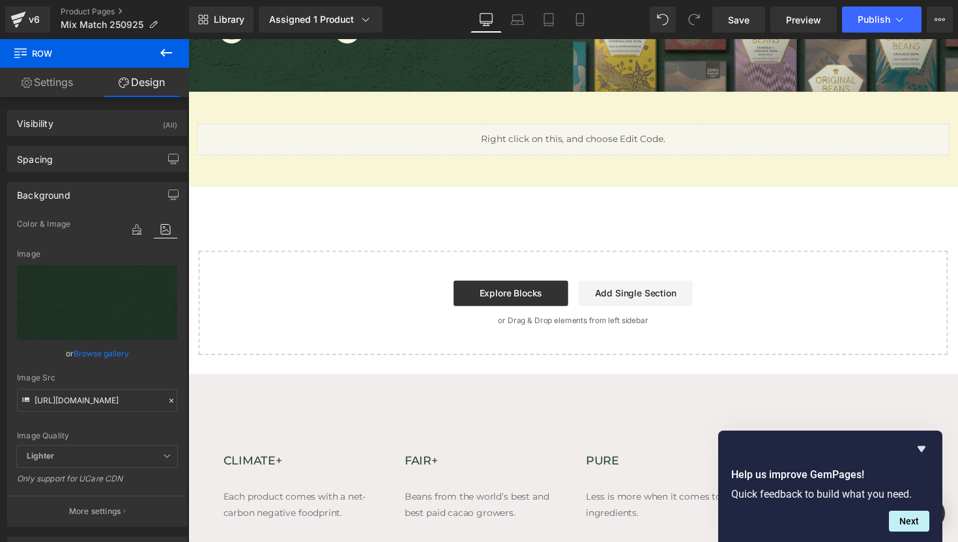
click at [161, 57] on icon at bounding box center [166, 53] width 16 height 16
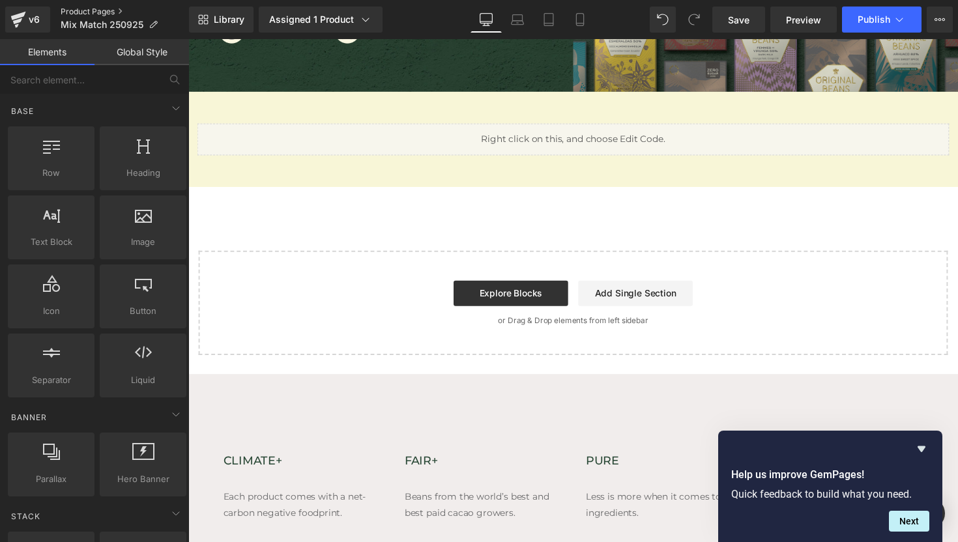
click at [83, 9] on link "Product Pages" at bounding box center [125, 12] width 128 height 10
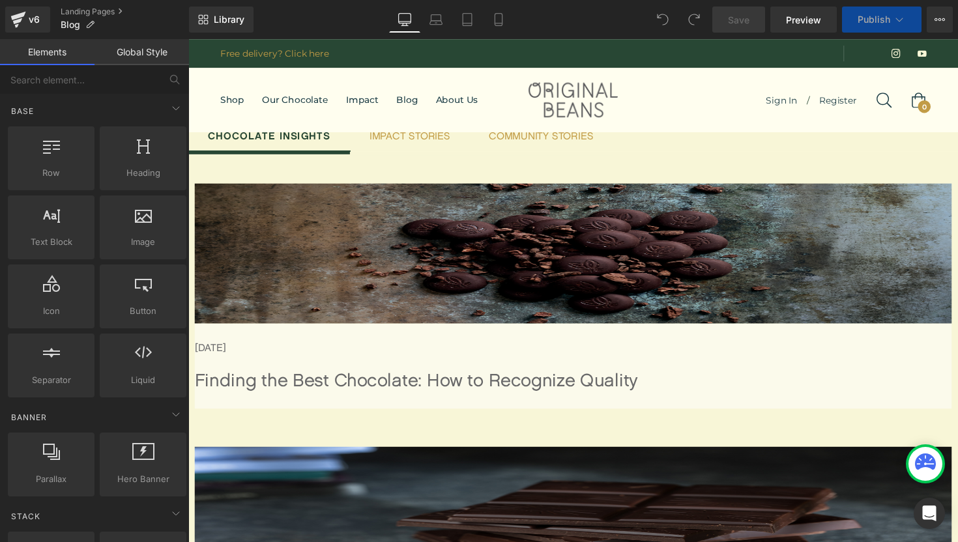
scroll to position [2730, 789]
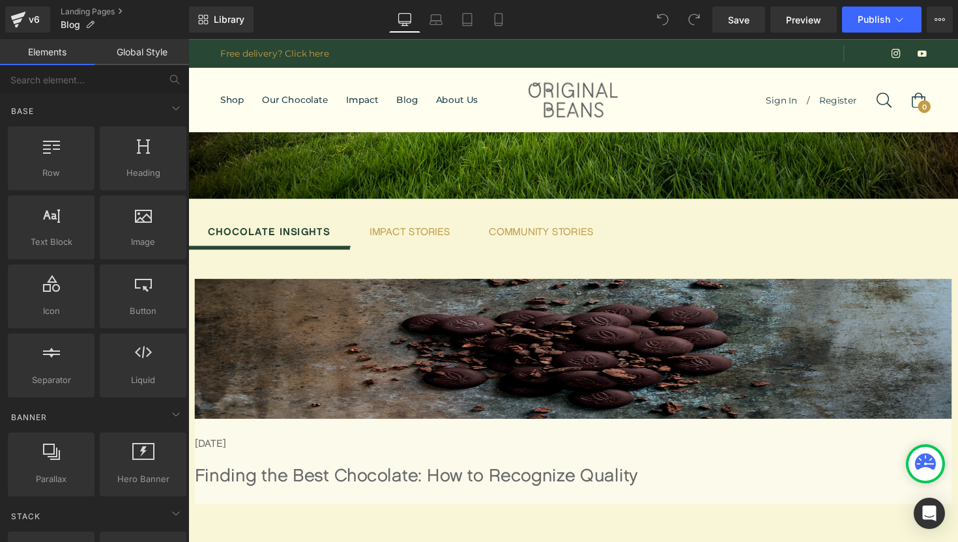
click at [188, 39] on span "Article List" at bounding box center [188, 39] width 0 height 0
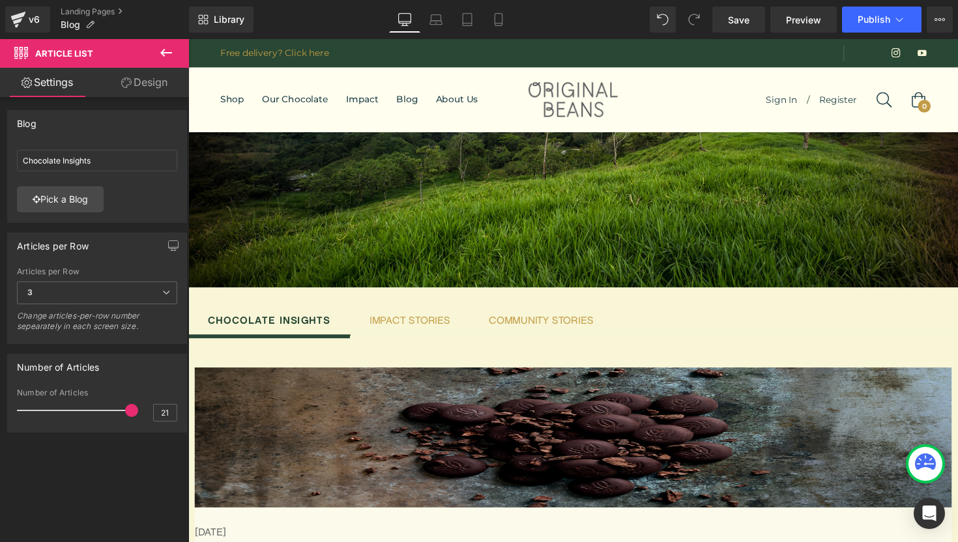
scroll to position [0, 0]
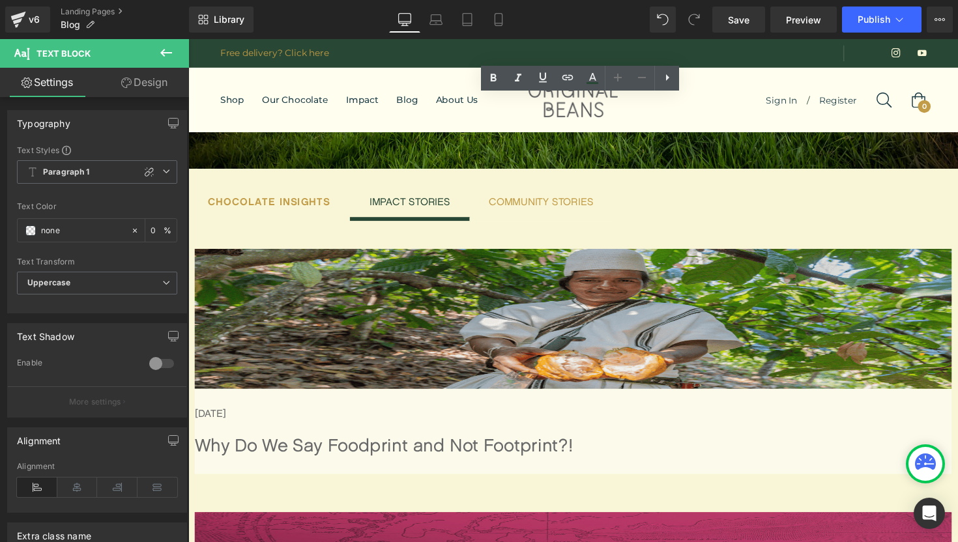
click at [188, 39] on span "Article List" at bounding box center [188, 39] width 0 height 0
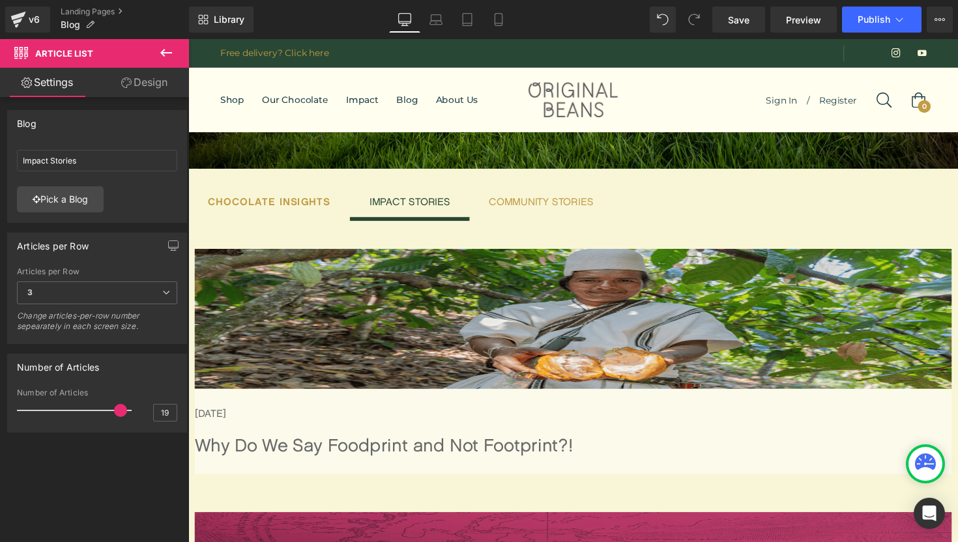
type input "20"
drag, startPoint x: 115, startPoint y: 412, endPoint x: 129, endPoint y: 412, distance: 13.7
click at [129, 412] on span at bounding box center [131, 410] width 13 height 13
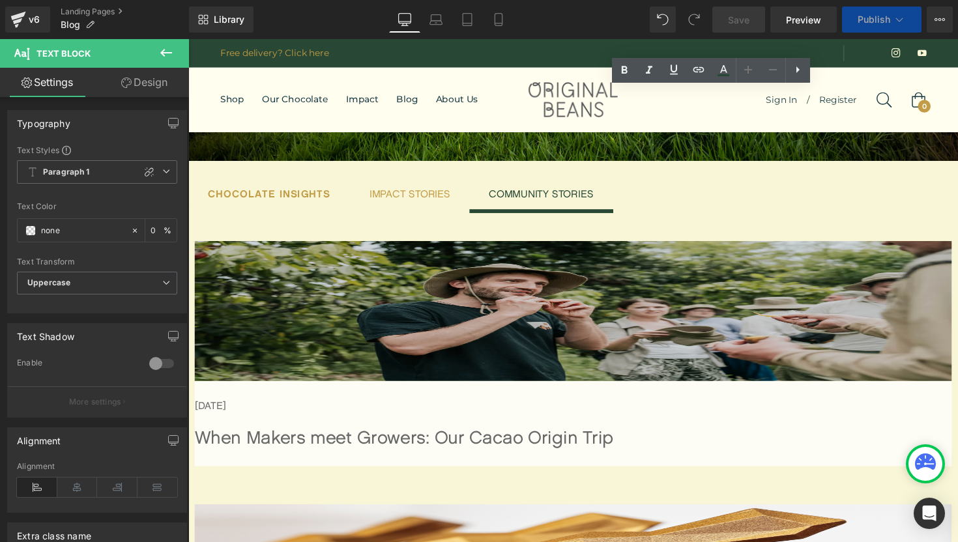
click at [188, 39] on span "Article List" at bounding box center [188, 39] width 0 height 0
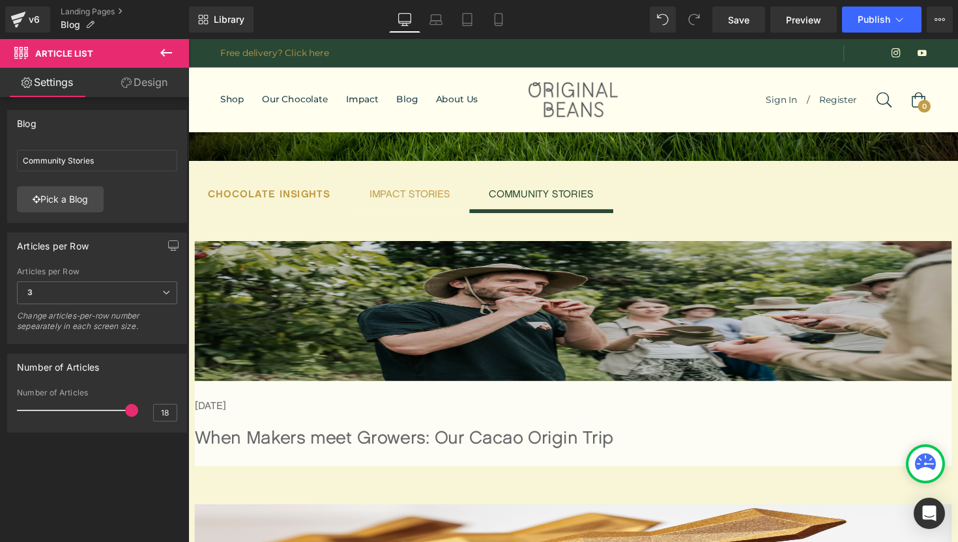
drag, startPoint x: 117, startPoint y: 412, endPoint x: 132, endPoint y: 412, distance: 15.6
click at [132, 412] on div "Number of Articles 18" at bounding box center [97, 411] width 160 height 44
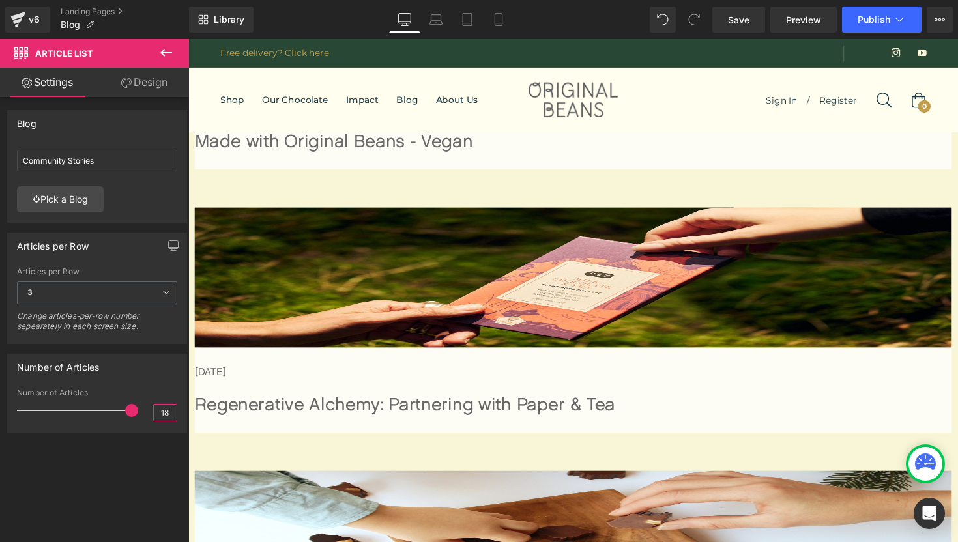
click at [164, 415] on input "18" at bounding box center [165, 413] width 23 height 16
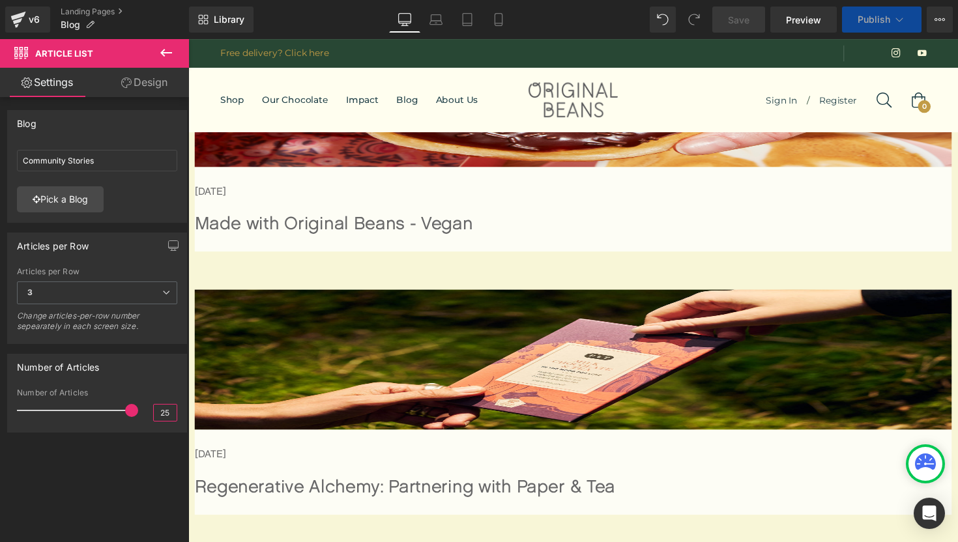
type input "25"
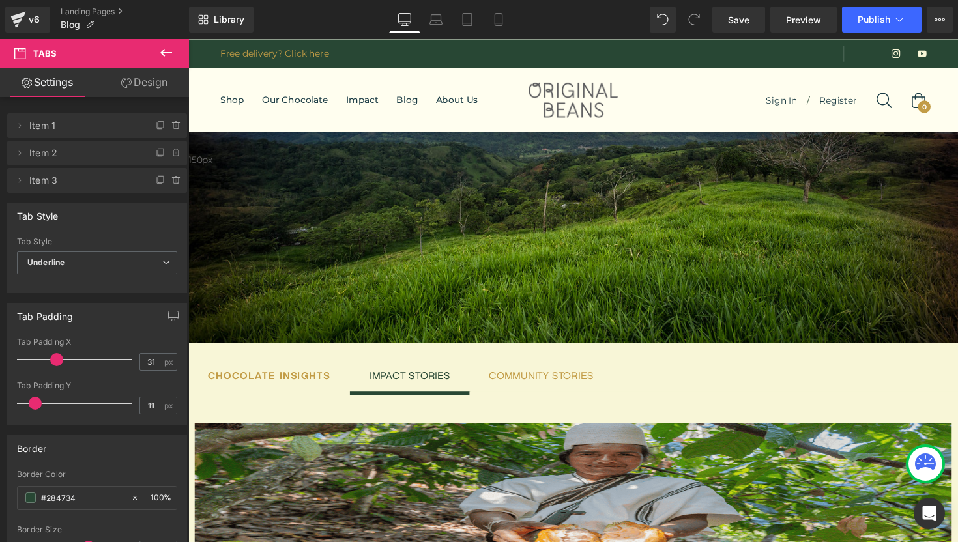
click at [188, 39] on span "Article List" at bounding box center [188, 39] width 0 height 0
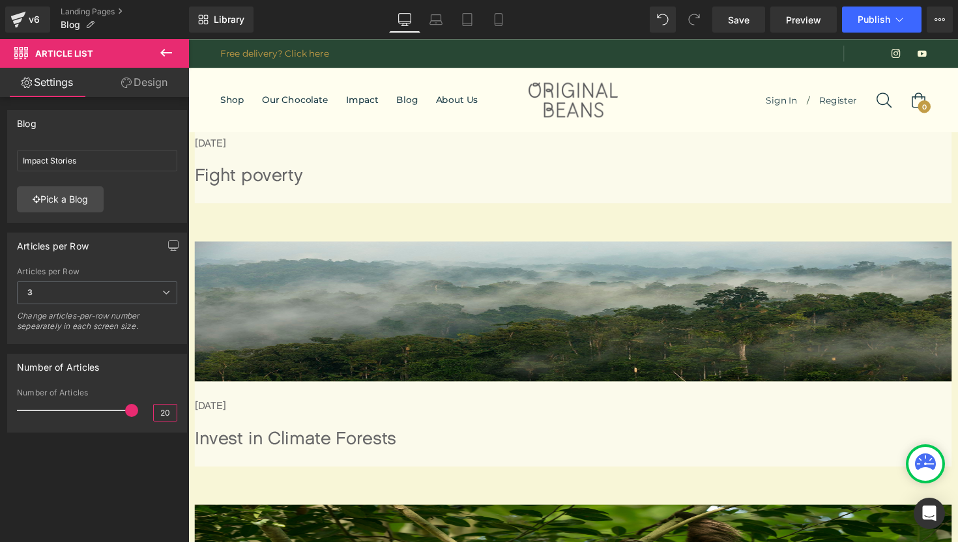
click at [167, 417] on input "20" at bounding box center [165, 413] width 23 height 16
click at [161, 415] on input "20" at bounding box center [165, 413] width 23 height 16
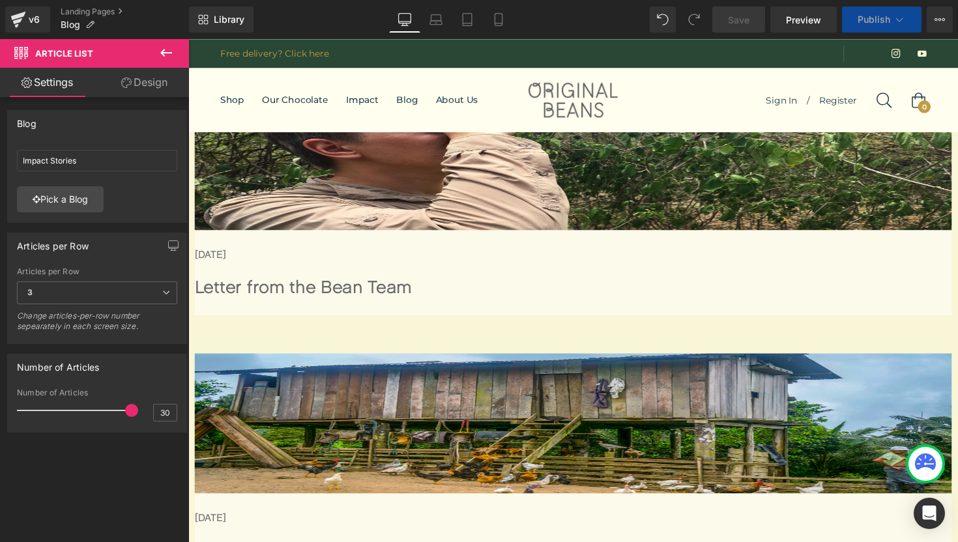
click at [128, 393] on div "Number of Articles" at bounding box center [97, 393] width 160 height 9
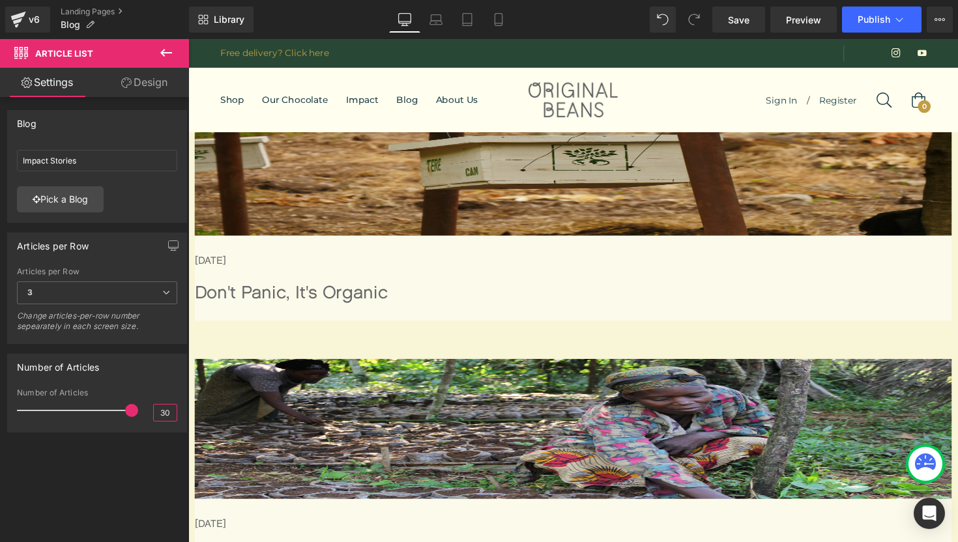
click at [164, 406] on input "30" at bounding box center [165, 413] width 23 height 16
click at [159, 414] on input "30" at bounding box center [165, 413] width 23 height 16
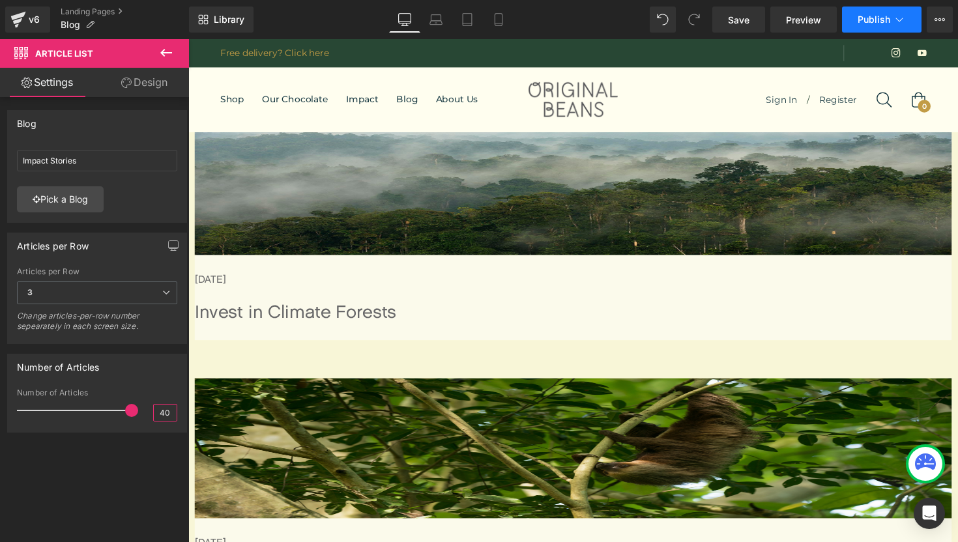
type input "40"
click at [892, 20] on button "Publish" at bounding box center [882, 20] width 80 height 26
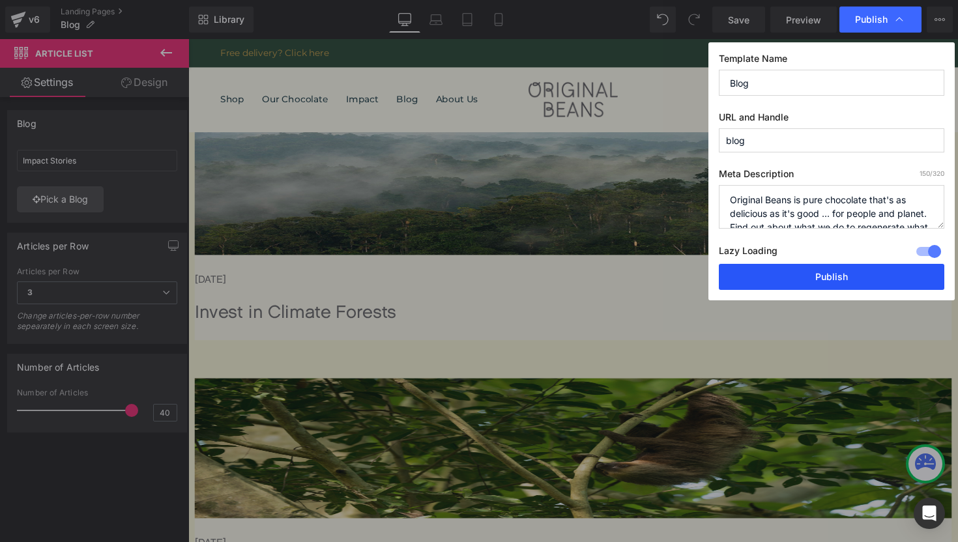
click at [835, 279] on button "Publish" at bounding box center [832, 277] width 226 height 26
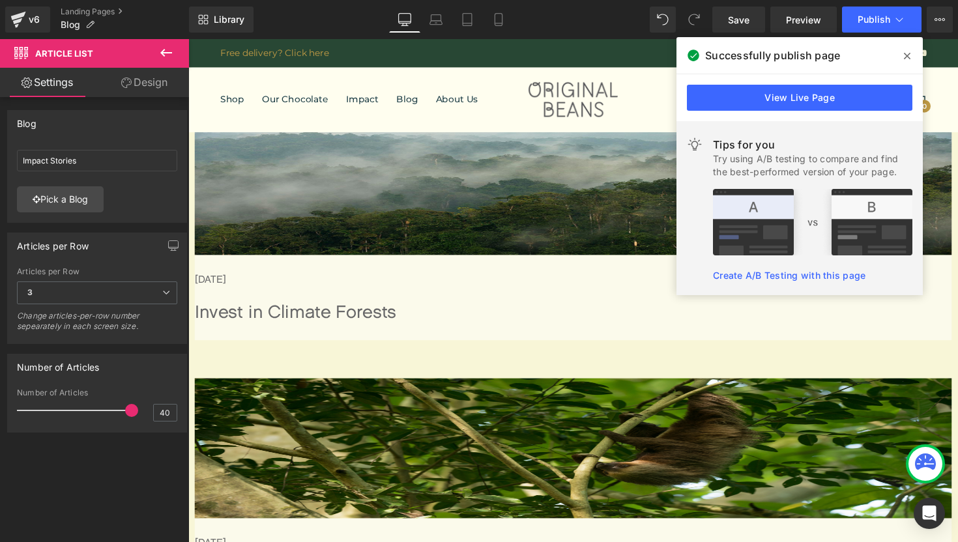
scroll to position [4259, 789]
click at [87, 8] on link "Landing Pages" at bounding box center [125, 12] width 128 height 10
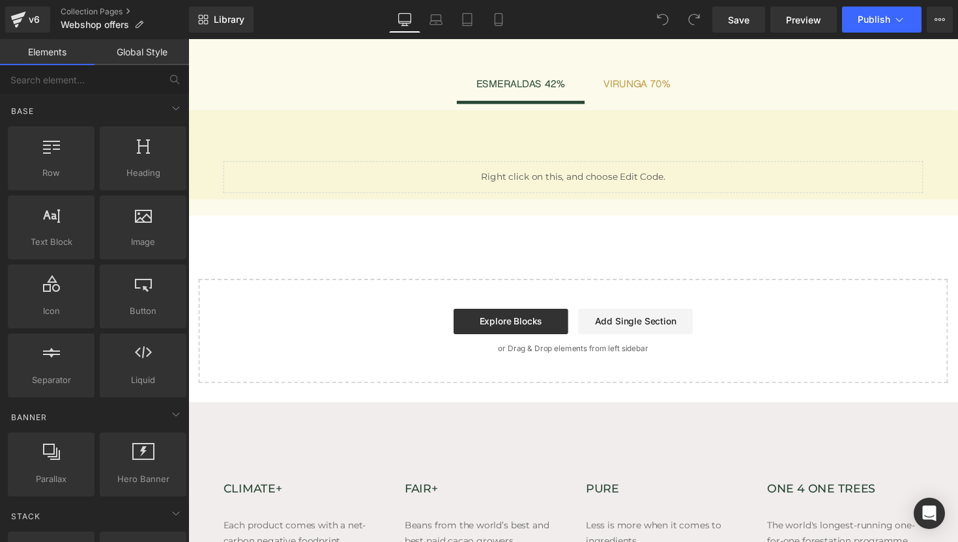
scroll to position [734, 0]
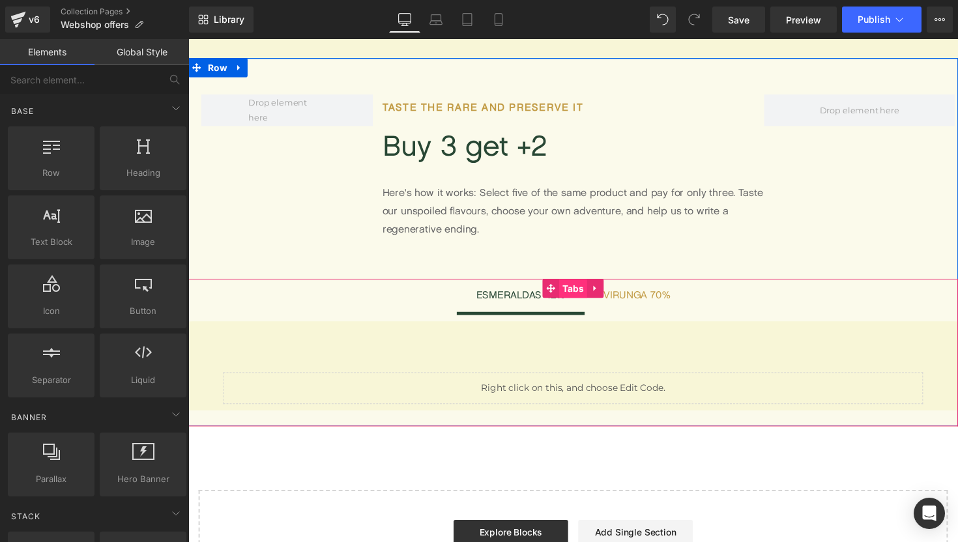
click at [581, 297] on span "Tabs" at bounding box center [583, 296] width 29 height 20
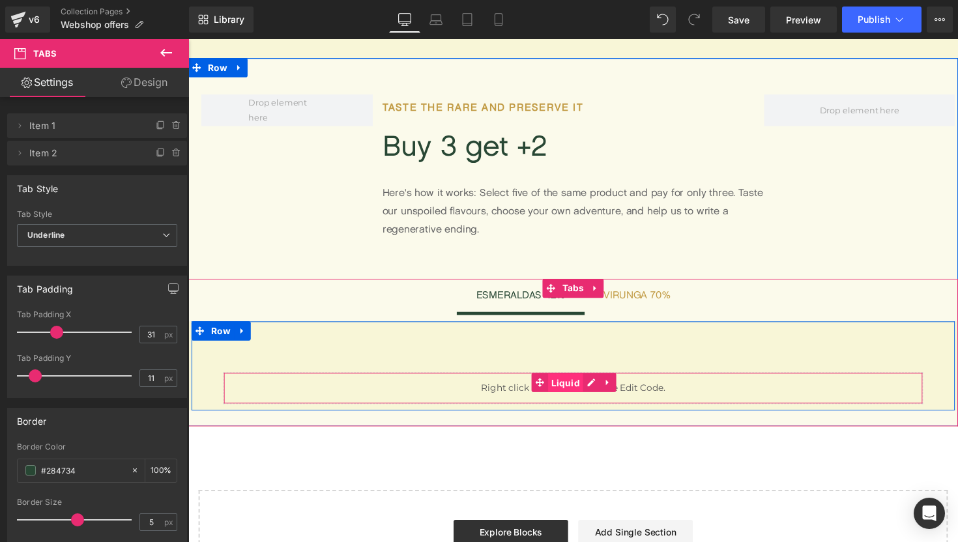
click at [576, 399] on span "Liquid" at bounding box center [575, 392] width 36 height 20
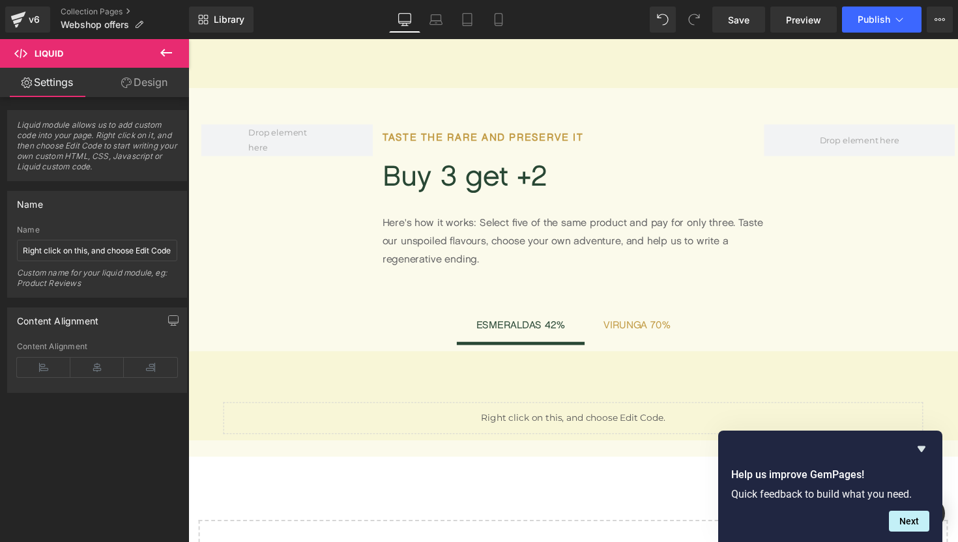
scroll to position [705, 0]
click at [812, 17] on span "Preview" at bounding box center [803, 20] width 35 height 14
click at [97, 12] on link "Collection Pages" at bounding box center [125, 12] width 128 height 10
